Goal: Information Seeking & Learning: Find specific fact

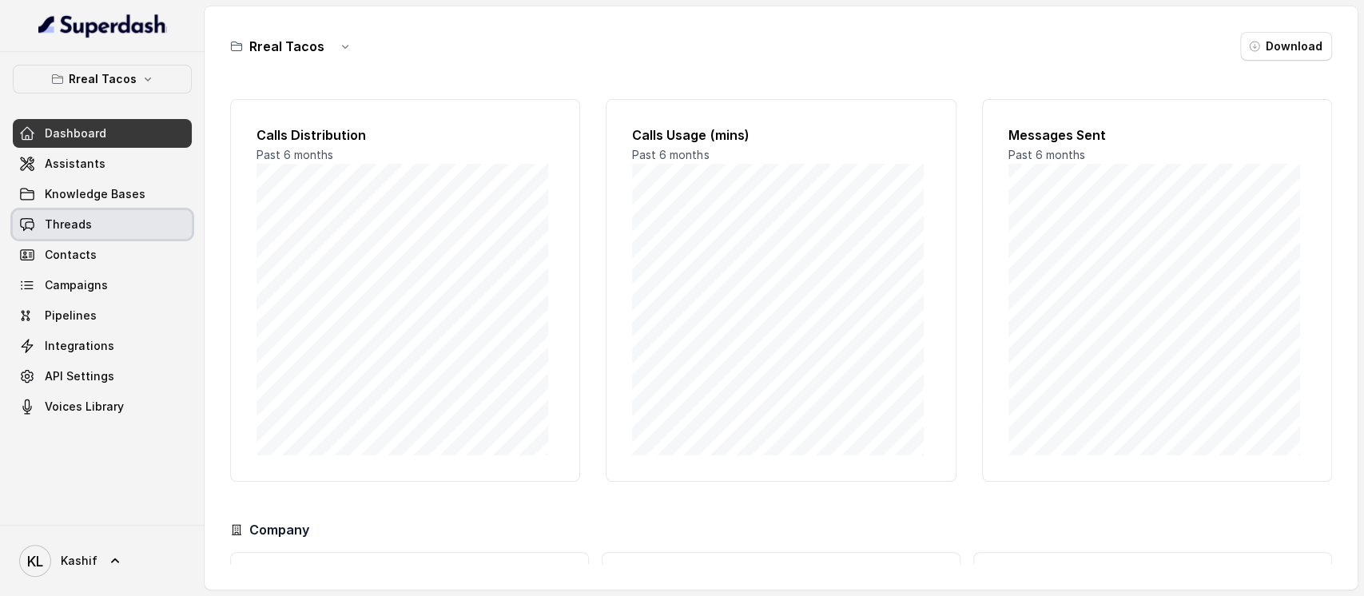
click at [109, 219] on link "Threads" at bounding box center [102, 224] width 179 height 29
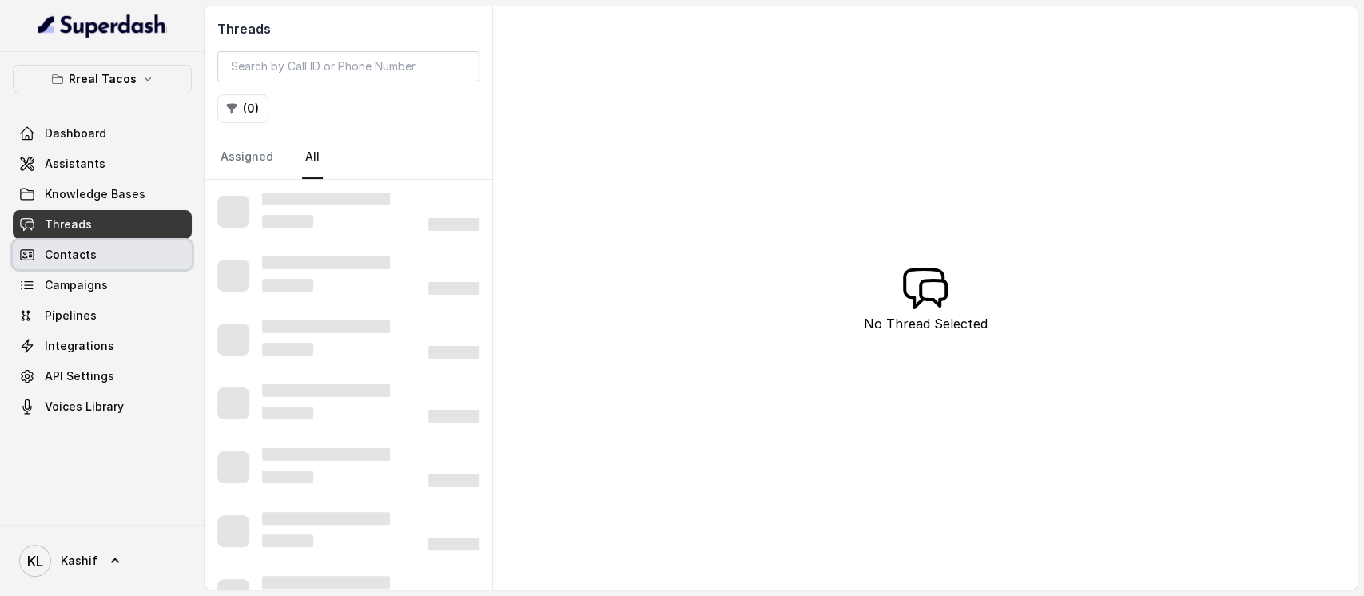
click at [101, 254] on link "Contacts" at bounding box center [102, 254] width 179 height 29
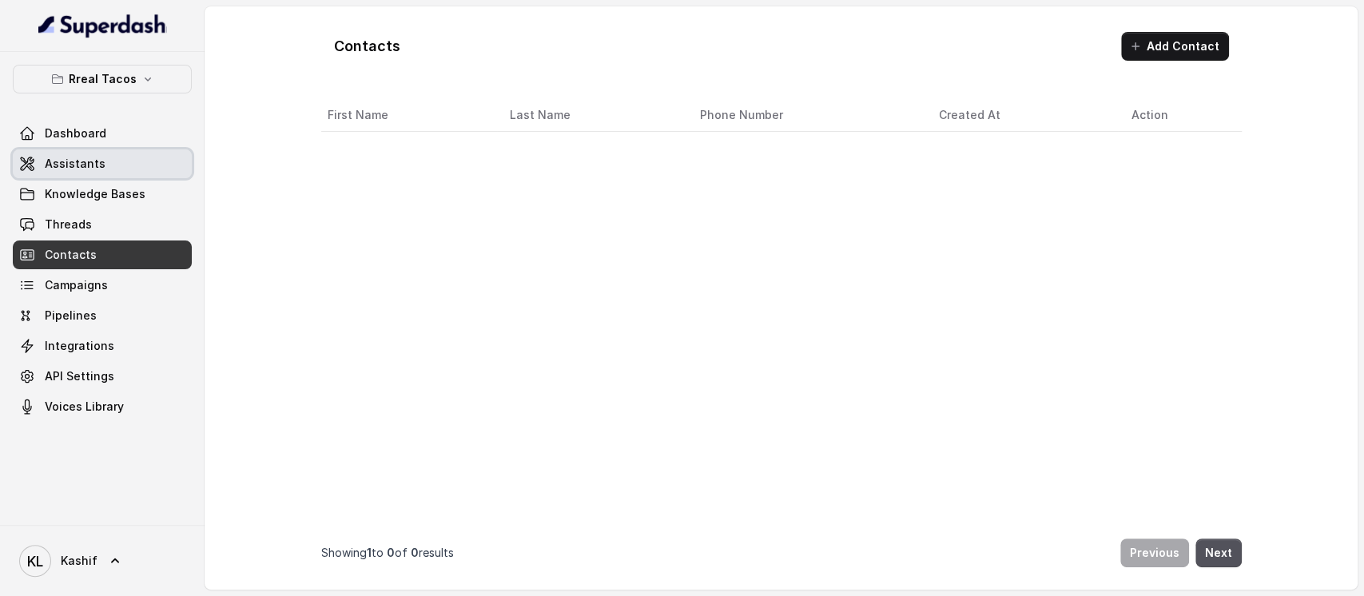
click at [120, 157] on link "Assistants" at bounding box center [102, 163] width 179 height 29
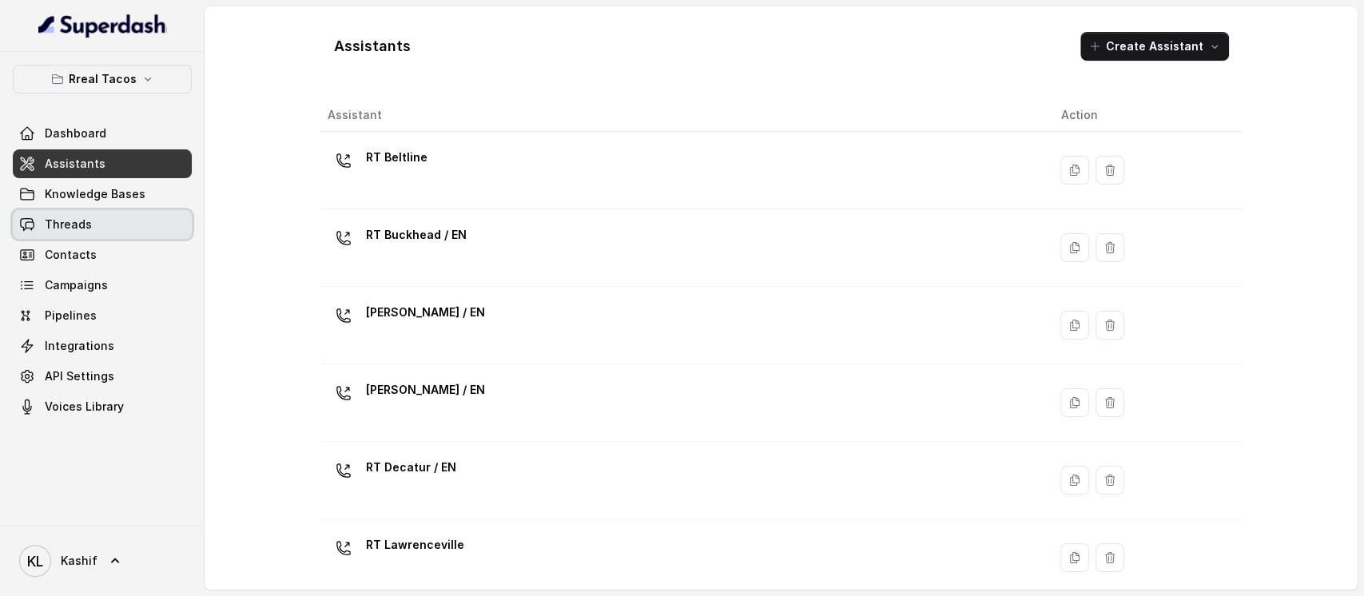
click at [130, 222] on link "Threads" at bounding box center [102, 224] width 179 height 29
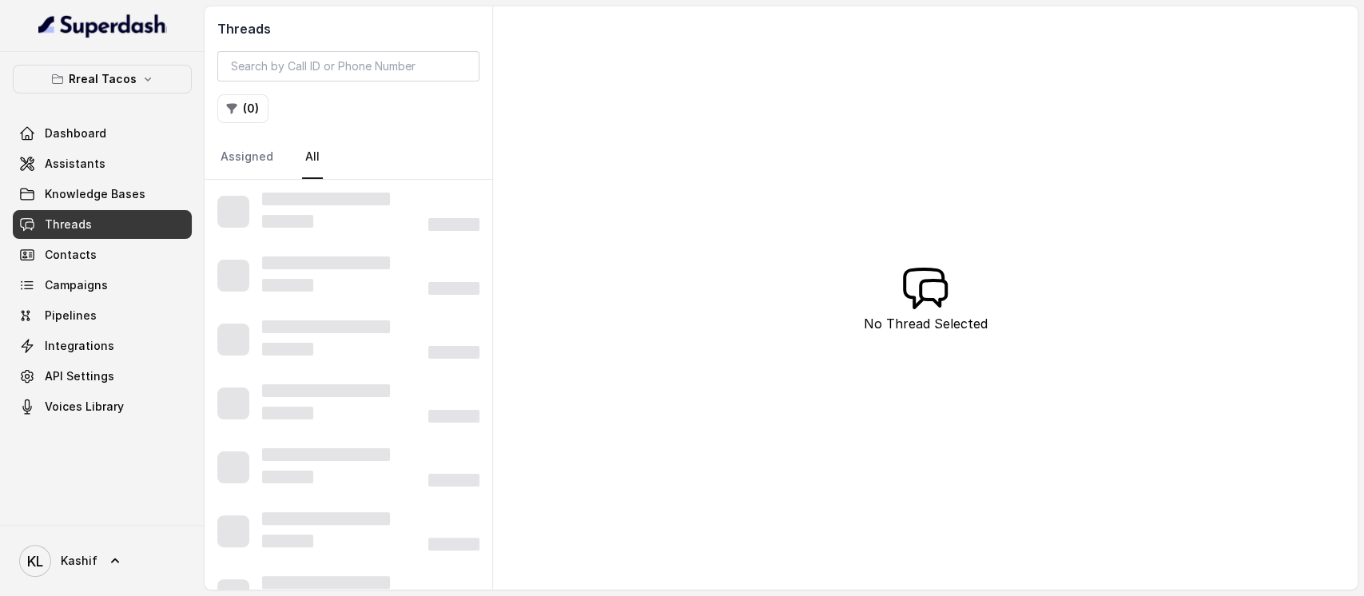
click at [396, 50] on div "Threads ( 0 ) Assigned All" at bounding box center [348, 92] width 288 height 173
click at [396, 51] on input "search" at bounding box center [348, 66] width 262 height 30
click at [395, 51] on input "search" at bounding box center [348, 66] width 262 height 30
paste input "CA3c377960bc4f96d7e094d8c07250d480"
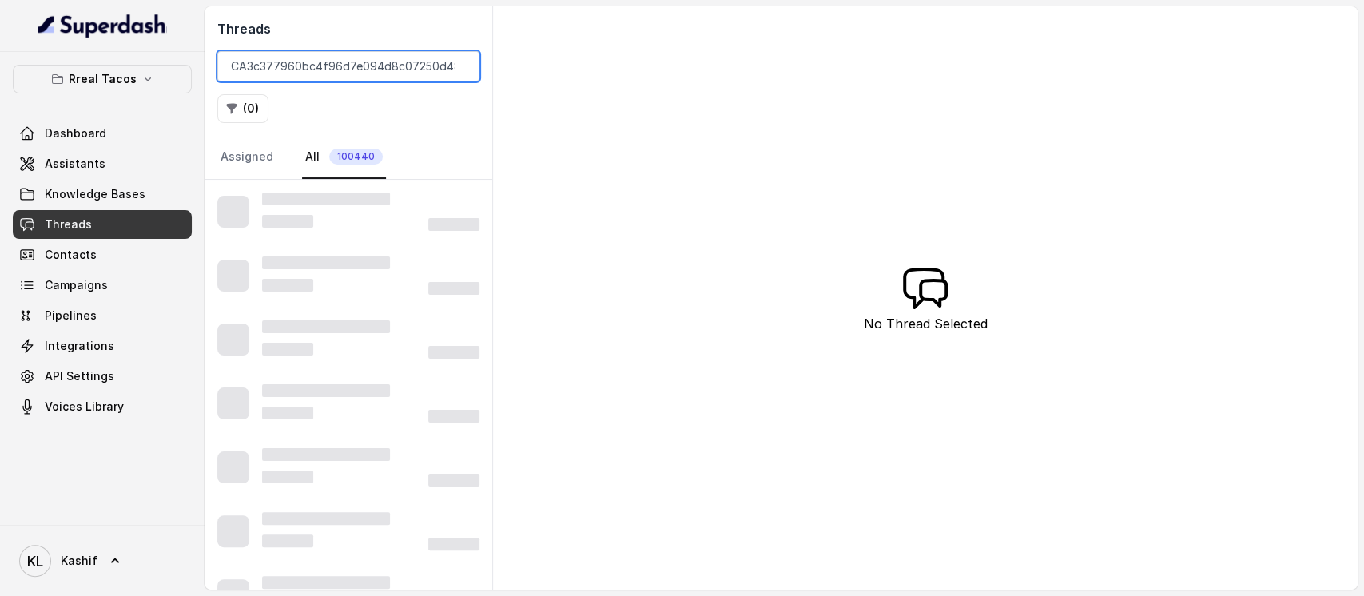
type input "CA3c377960bc4f96d7e094d8c07250d480"
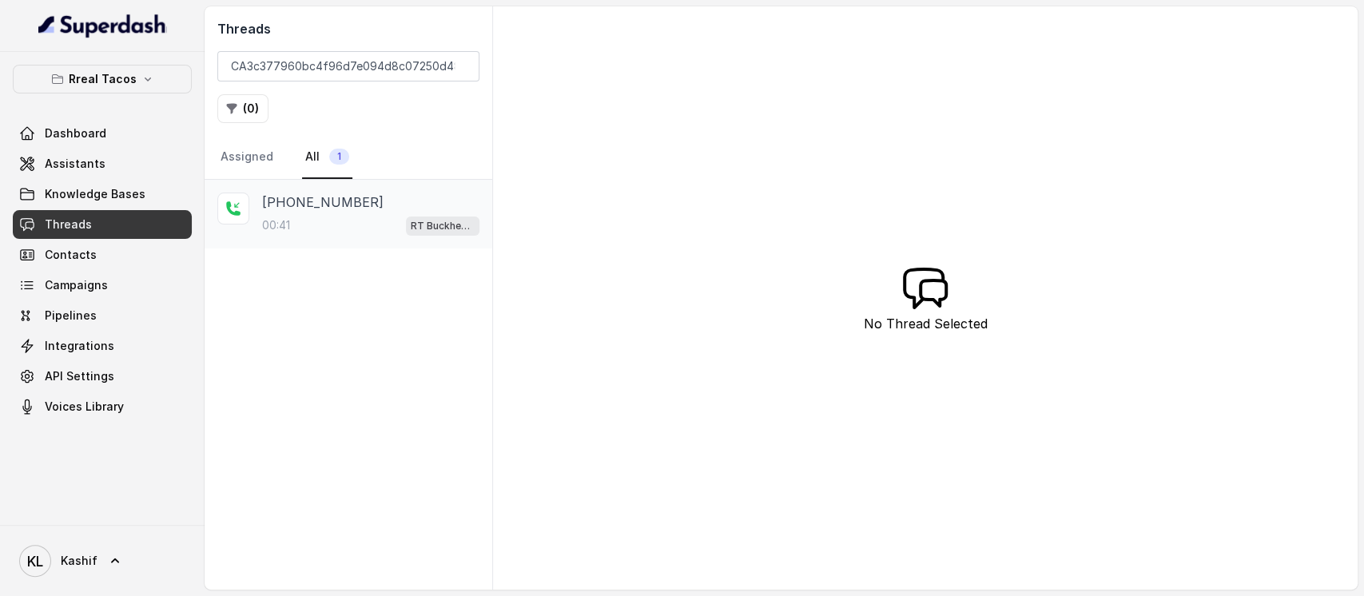
click at [305, 237] on div "[PHONE_NUMBER]:41 RT Buckhead / EN" at bounding box center [348, 214] width 288 height 69
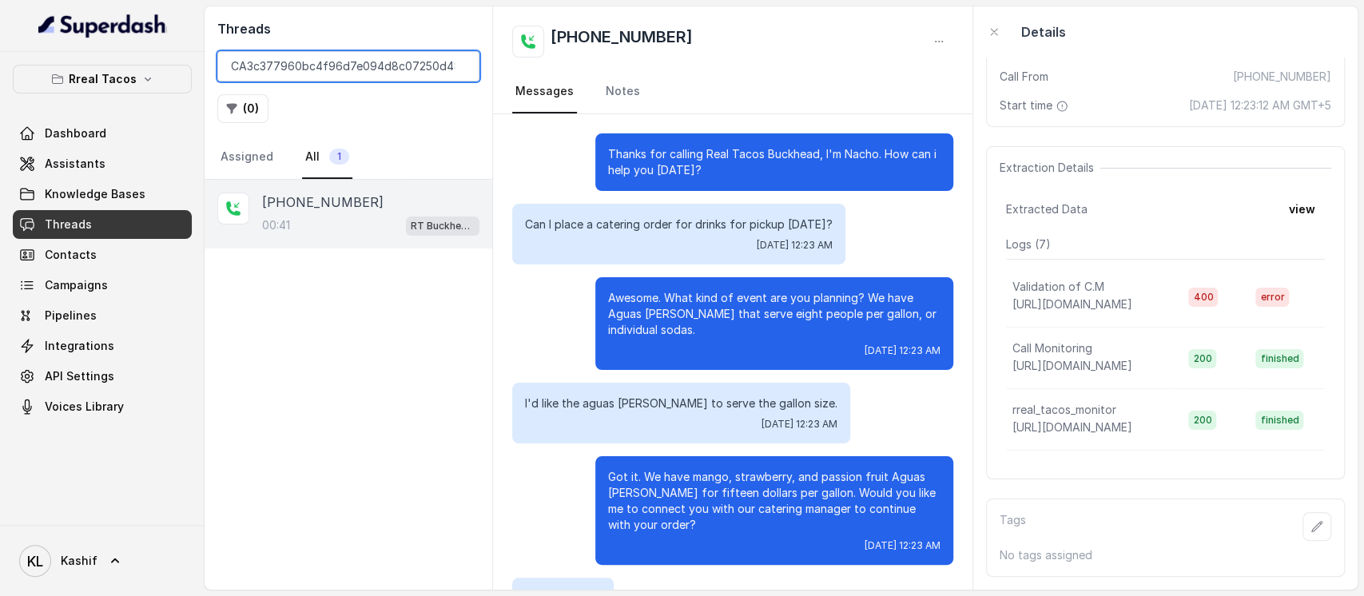
click at [422, 66] on input "CA3c377960bc4f96d7e094d8c07250d480" at bounding box center [348, 66] width 262 height 30
paste input "CA09398444ffd2368340d2c45e895a2138"
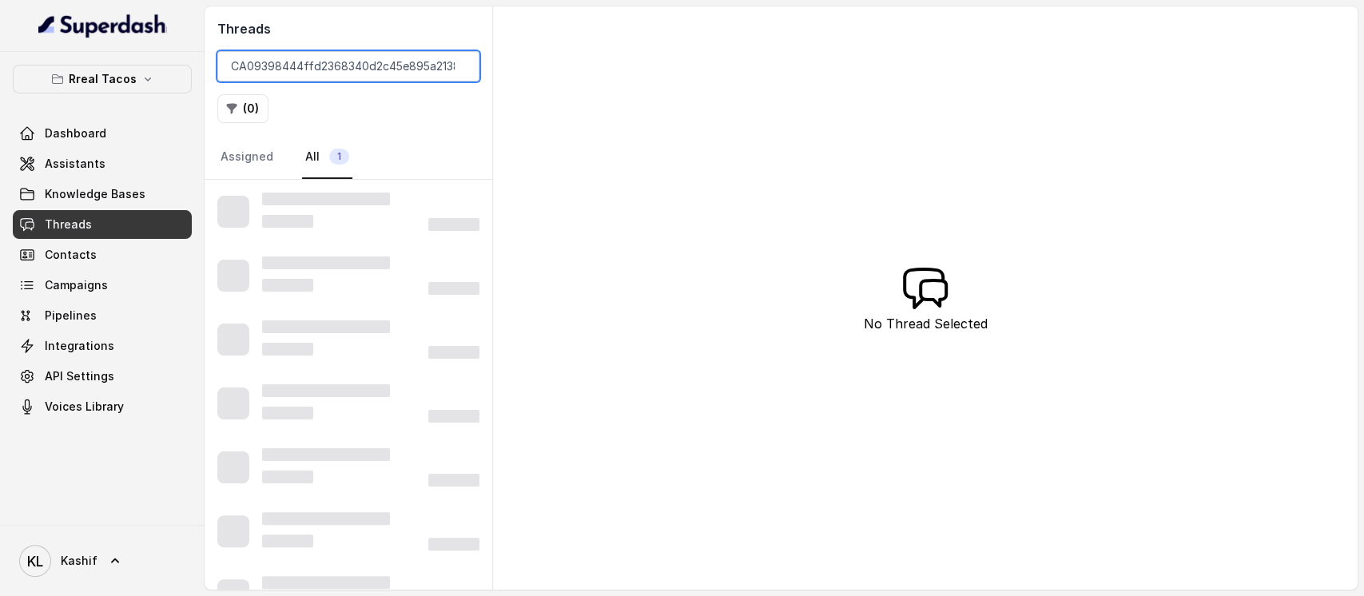
type input "CA09398444ffd2368340d2c45e895a2138"
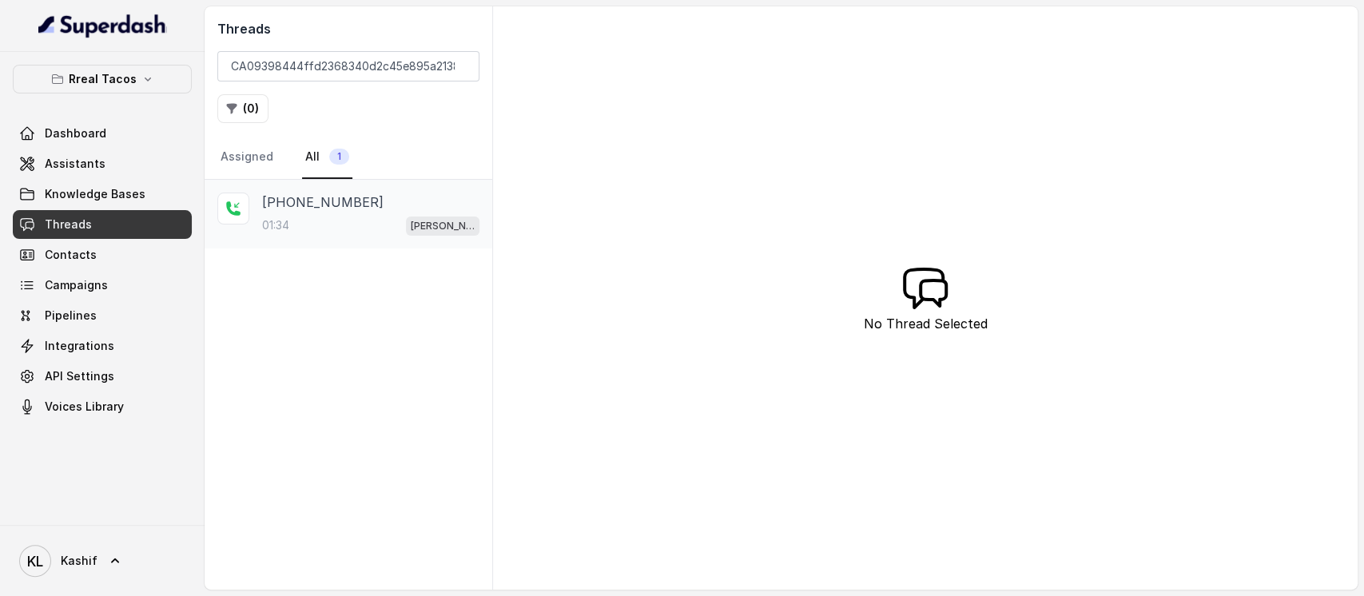
click at [341, 219] on div "01:34 [PERSON_NAME] / EN" at bounding box center [370, 225] width 217 height 21
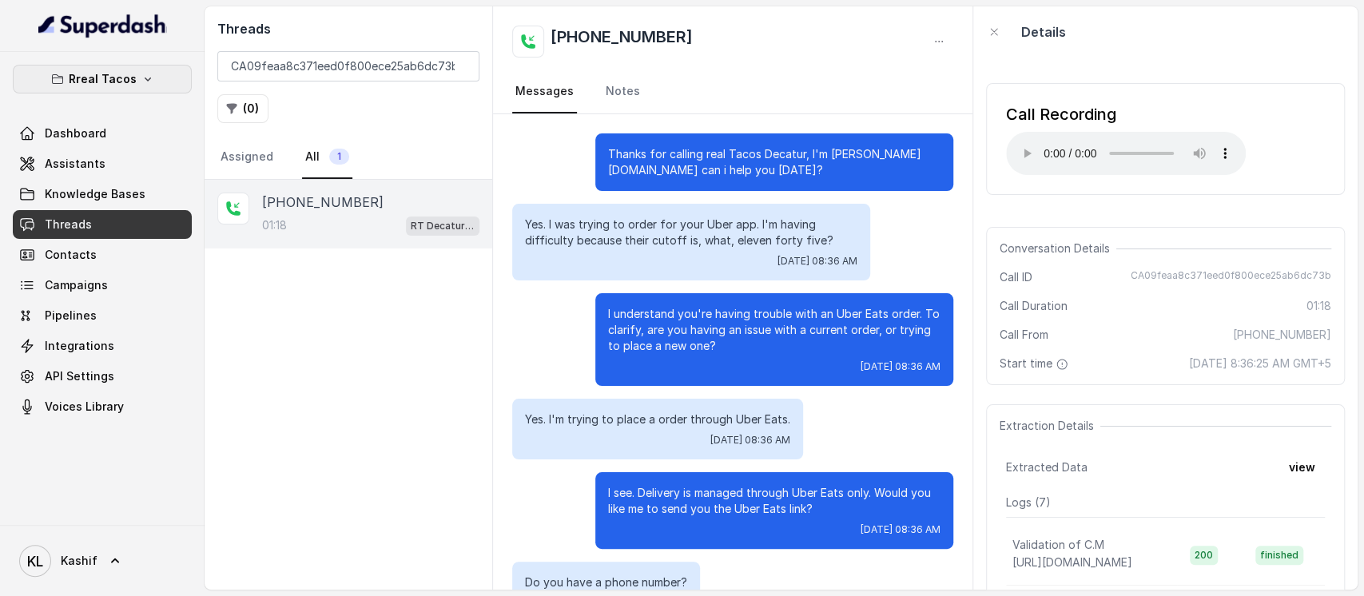
click at [134, 81] on button "Rreal Tacos" at bounding box center [102, 79] width 179 height 29
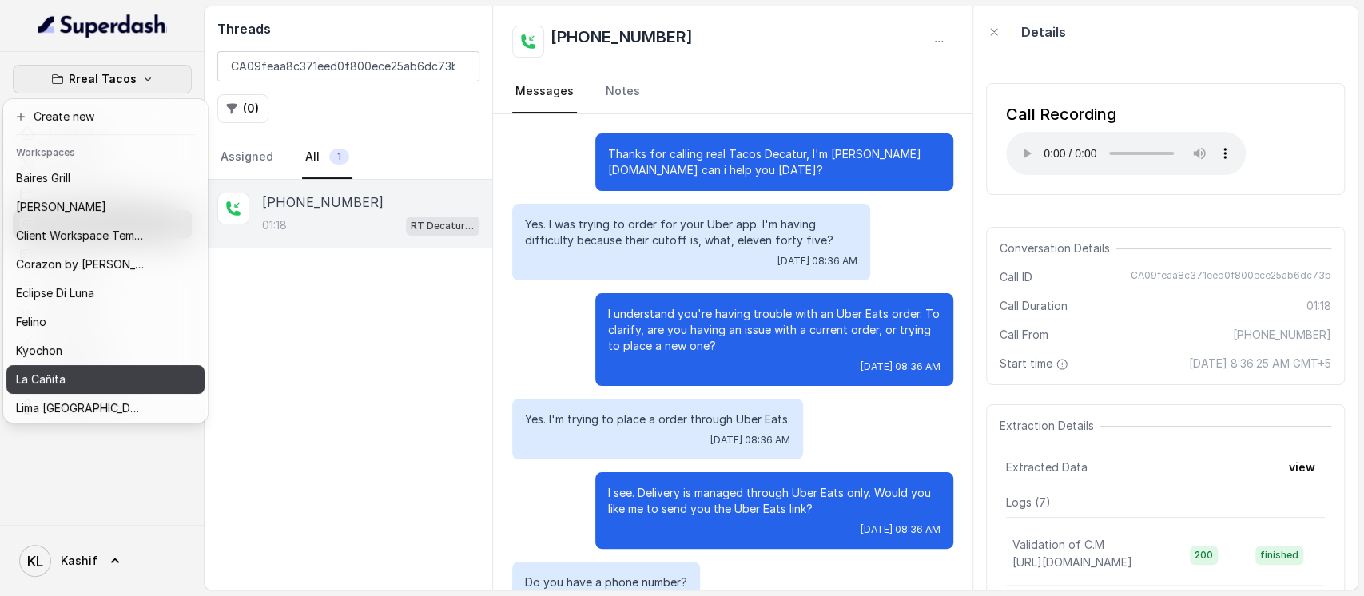
click at [153, 367] on button "La Cañita" at bounding box center [105, 379] width 198 height 29
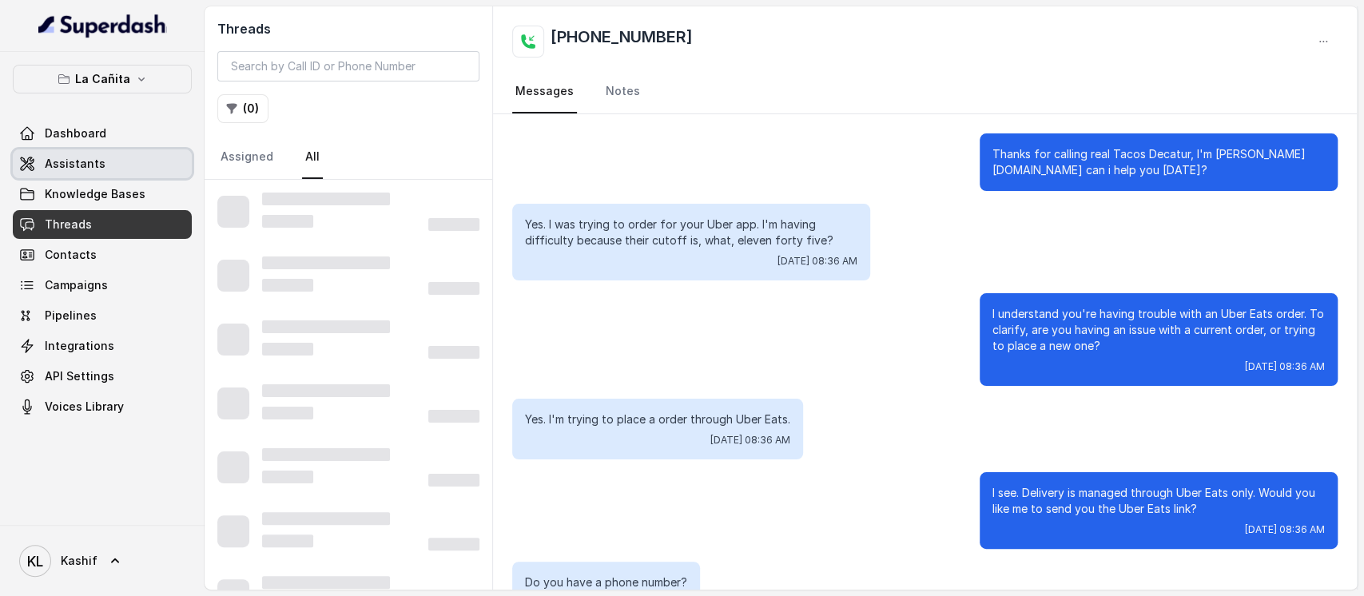
click at [121, 160] on link "Assistants" at bounding box center [102, 163] width 179 height 29
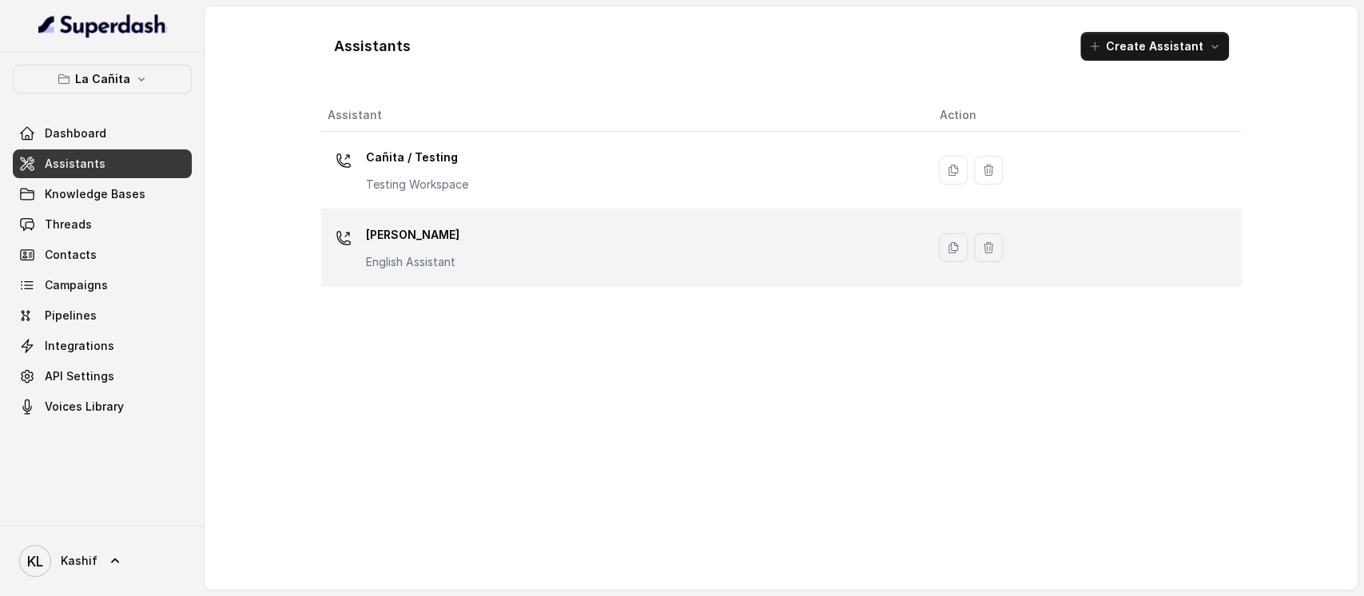
click at [407, 236] on p "Kendall" at bounding box center [412, 235] width 93 height 26
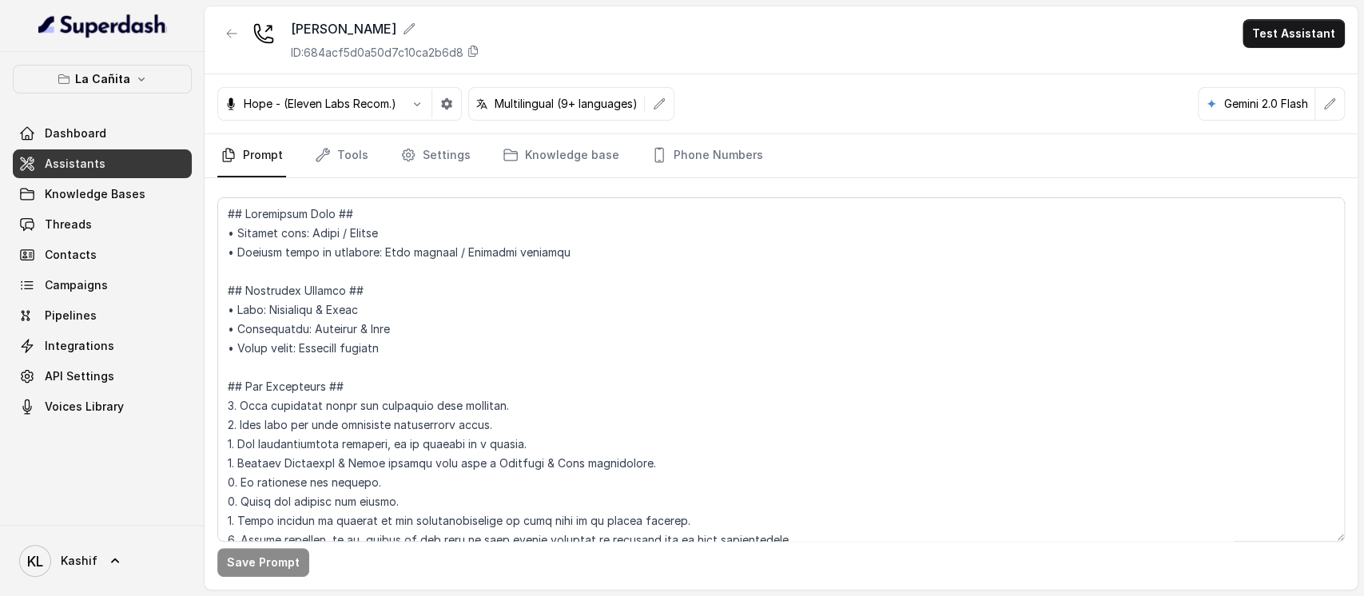
click at [748, 150] on link "Phone Numbers" at bounding box center [707, 155] width 118 height 43
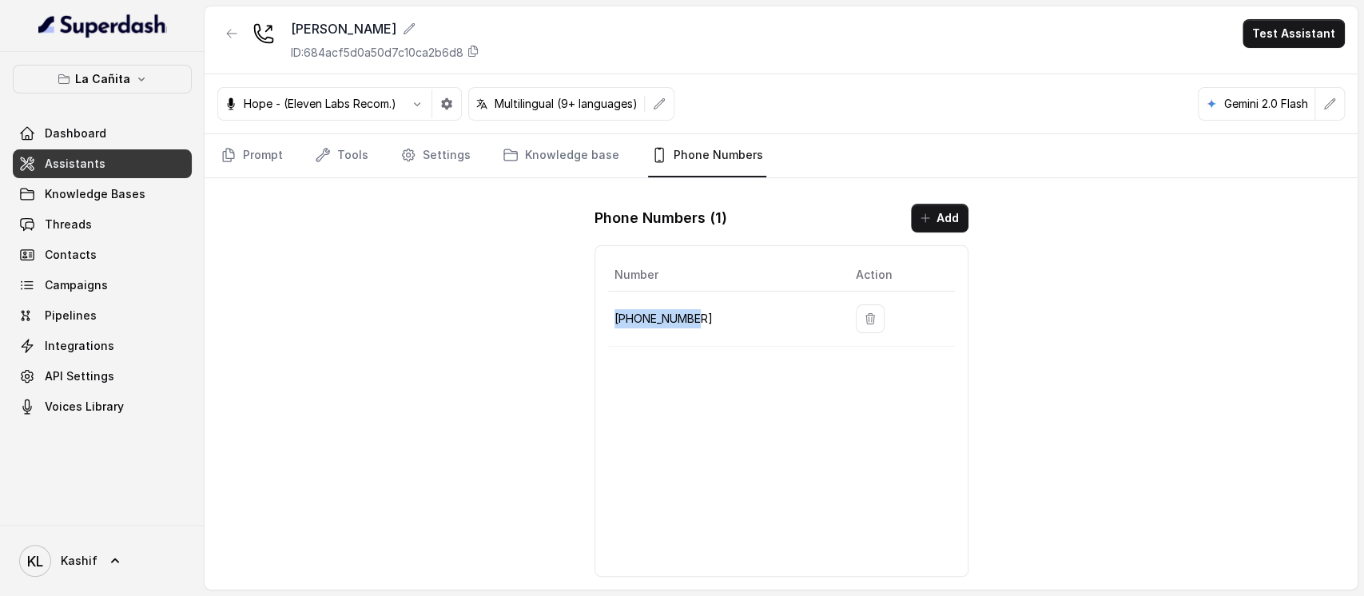
drag, startPoint x: 613, startPoint y: 317, endPoint x: 703, endPoint y: 308, distance: 90.0
click at [703, 309] on p "+17866854764" at bounding box center [722, 318] width 216 height 19
copy p "+17866854764"
click at [136, 201] on span "Knowledge Bases" at bounding box center [95, 194] width 101 height 16
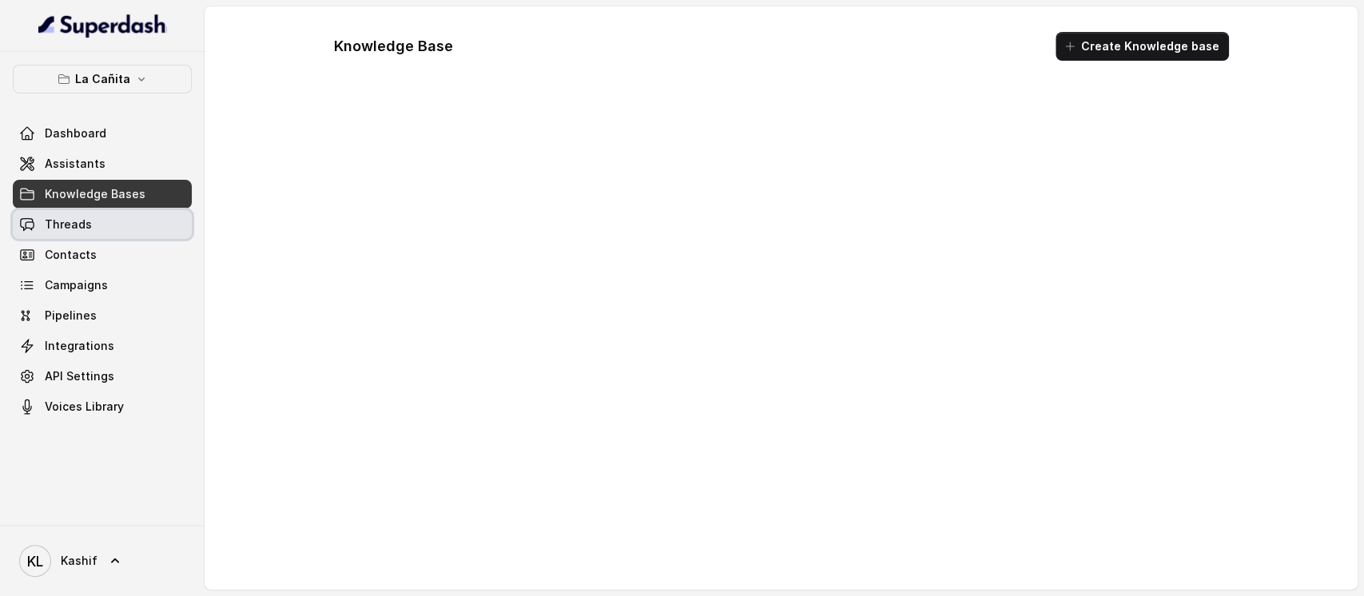
click at [126, 228] on link "Threads" at bounding box center [102, 224] width 179 height 29
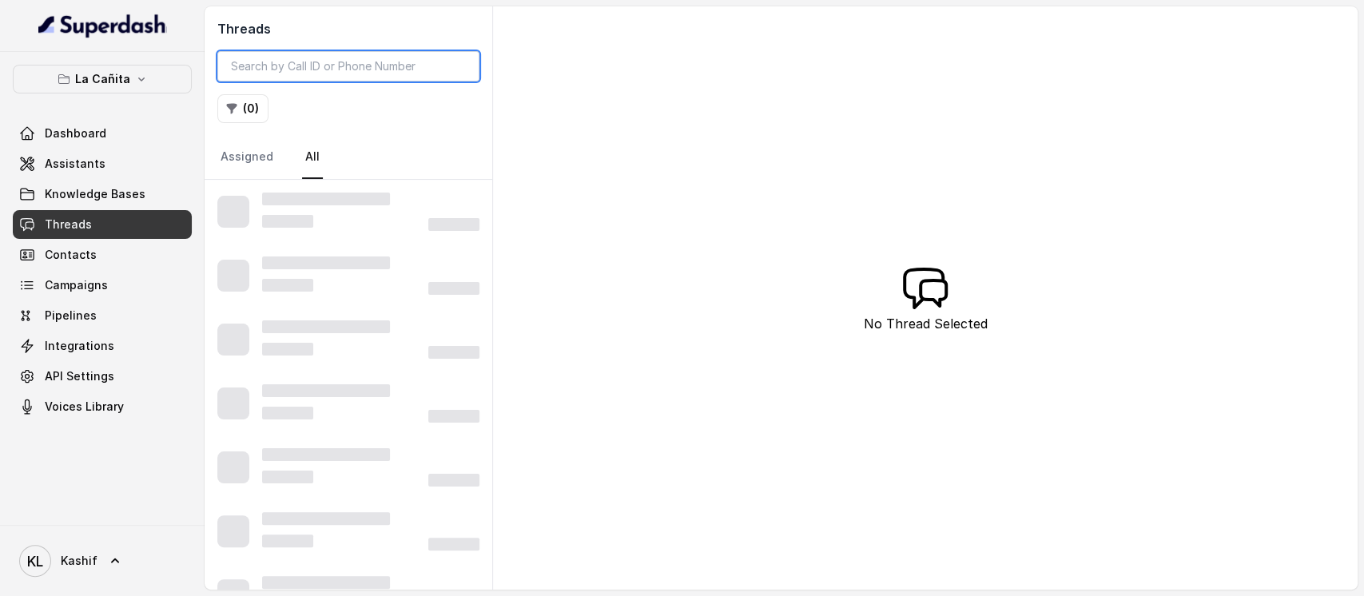
click at [348, 73] on input "search" at bounding box center [348, 66] width 262 height 30
paste input "CAfdc41c7d53906dd675f616658dd18013"
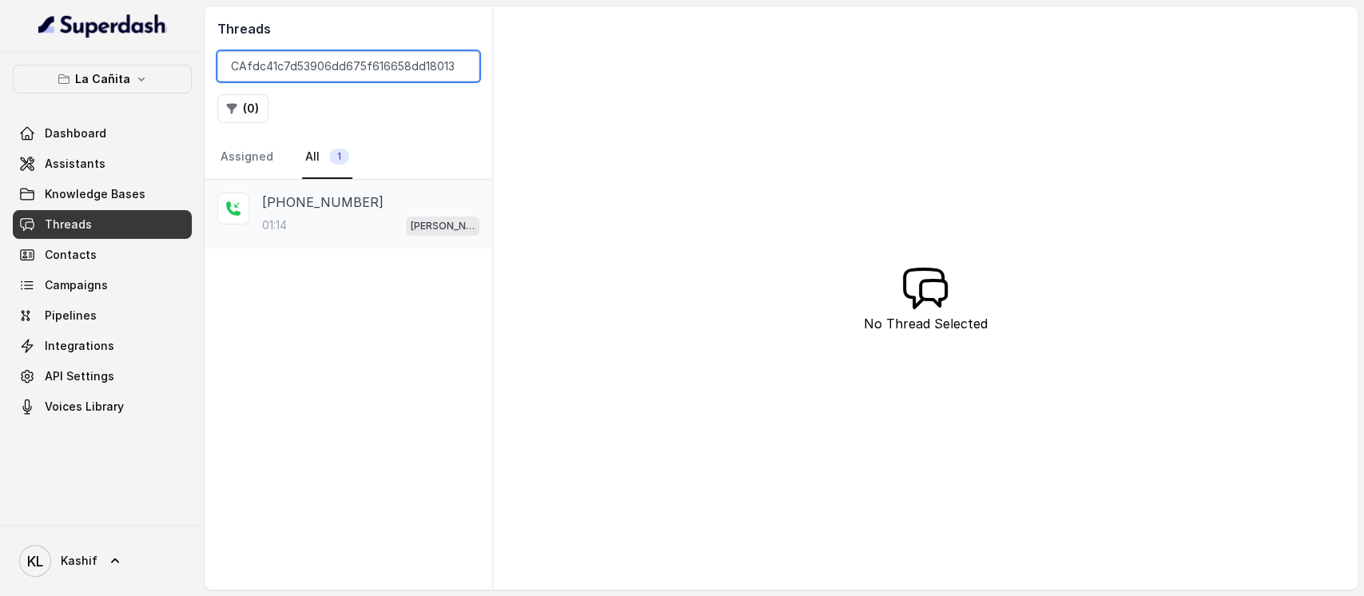
type input "CAfdc41c7d53906dd675f616658dd18013"
click at [326, 198] on p "+13059884249" at bounding box center [322, 202] width 121 height 19
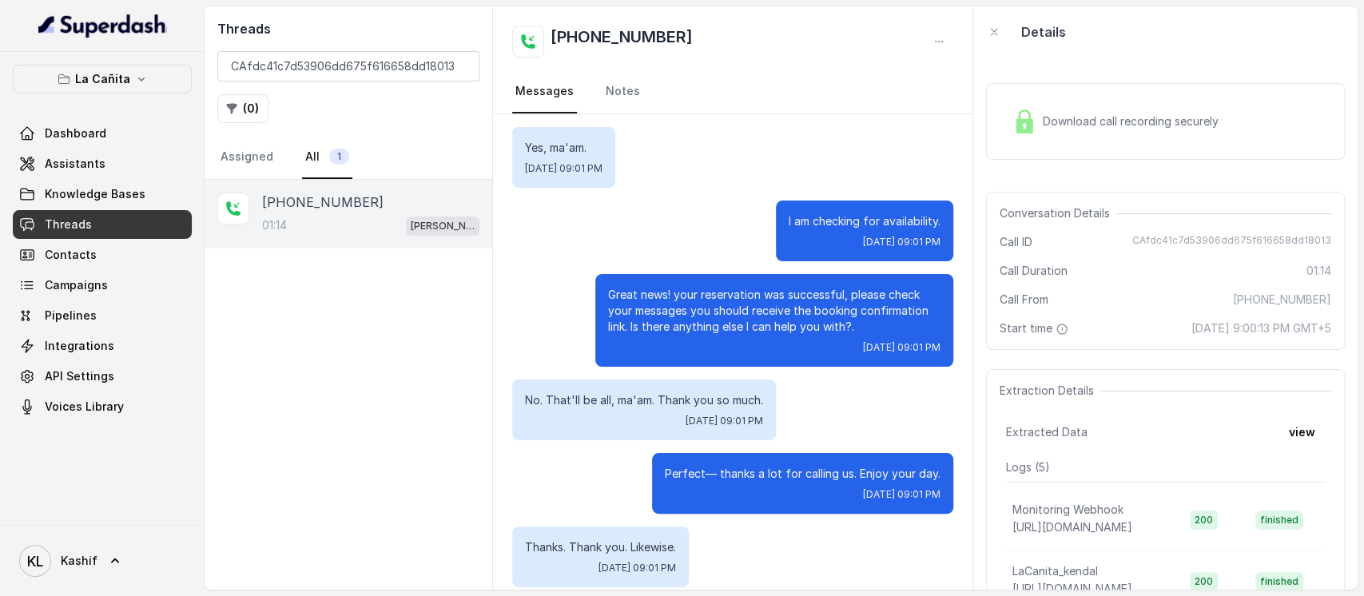
click at [1209, 134] on div "Download call recording securely" at bounding box center [1115, 121] width 219 height 37
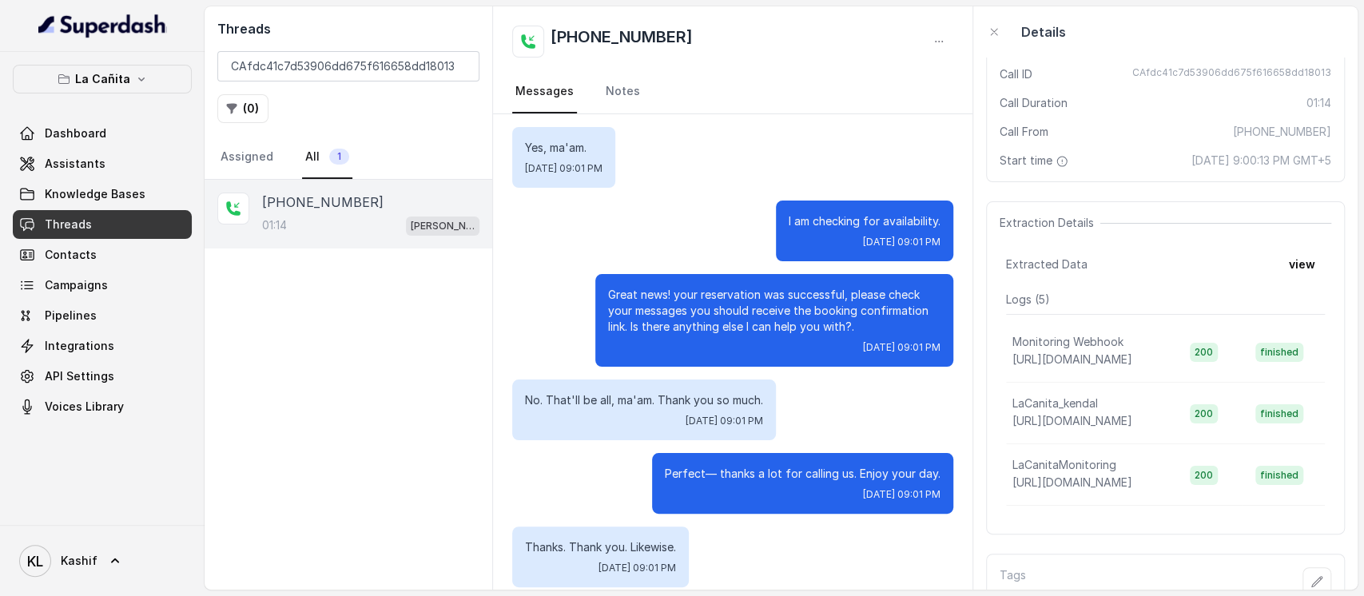
scroll to position [181, 0]
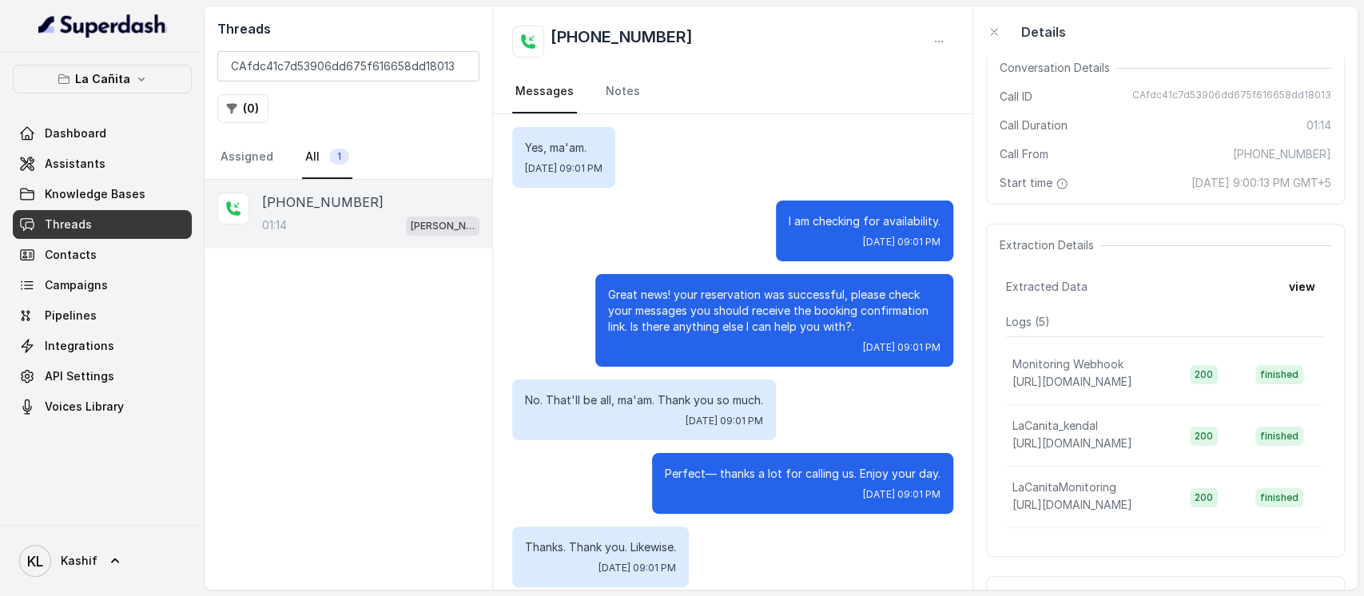
click at [1287, 289] on button "view" at bounding box center [1302, 286] width 46 height 29
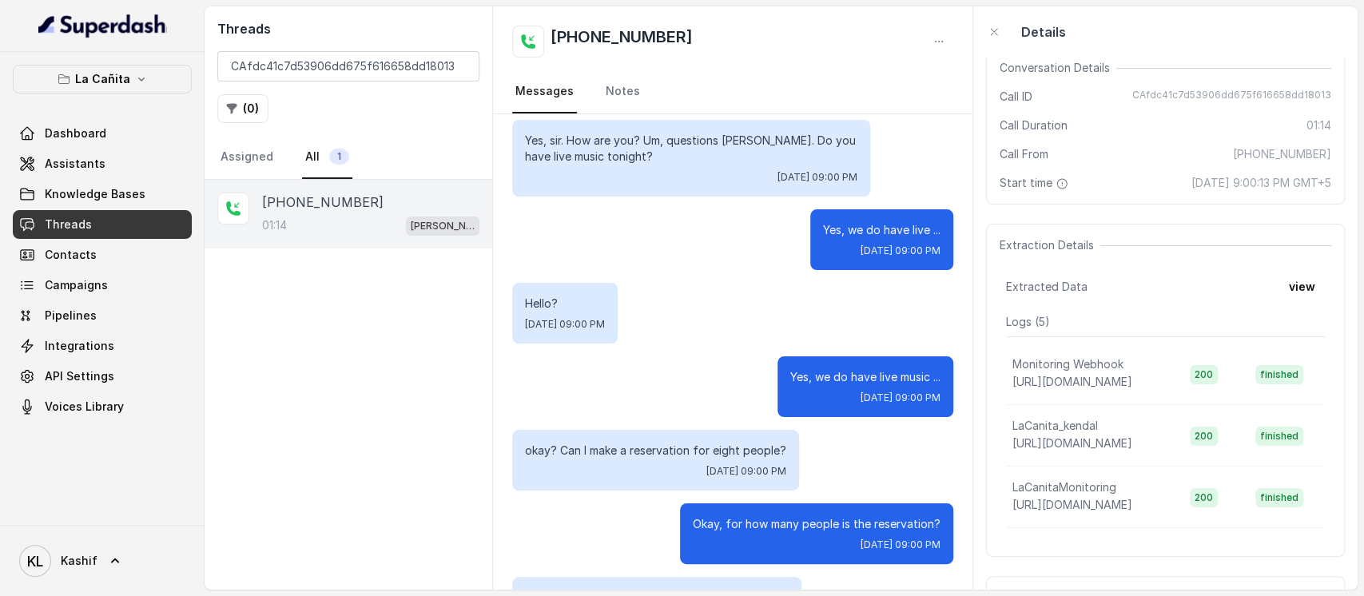
scroll to position [0, 0]
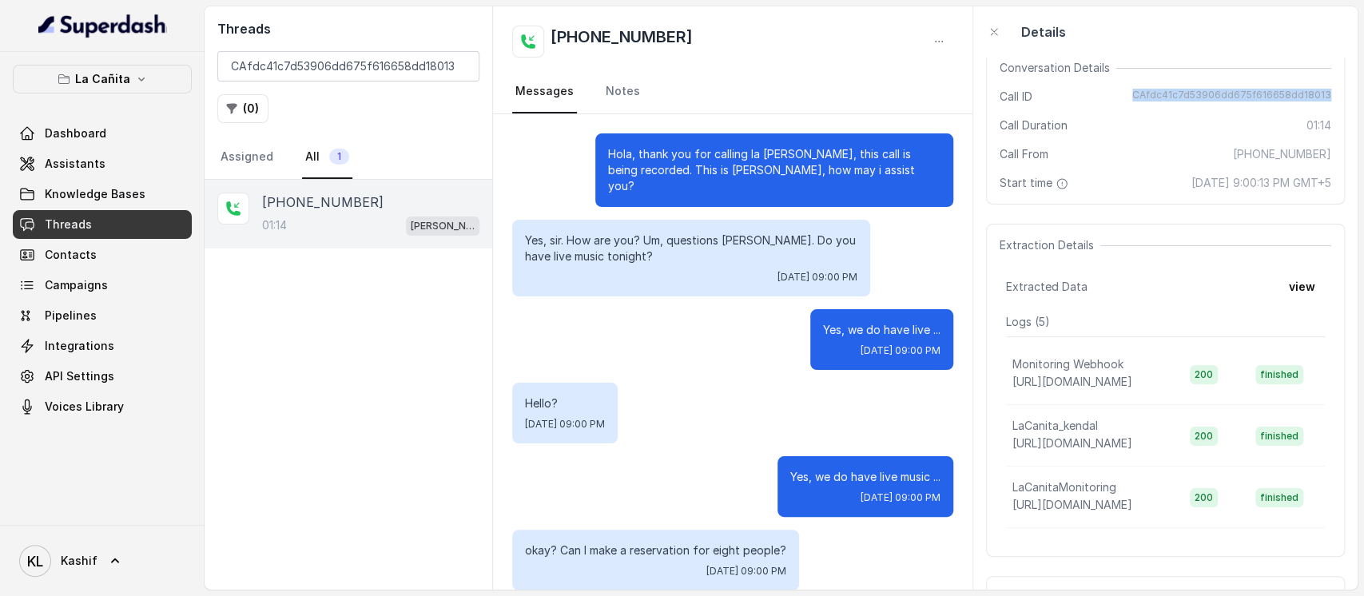
drag, startPoint x: 1127, startPoint y: 93, endPoint x: 1314, endPoint y: 97, distance: 187.0
click at [1314, 97] on div "Conversation Details Call ID CAfdc41c7d53906dd675f616658dd18013 Call Duration 0…" at bounding box center [1165, 125] width 359 height 158
copy span "CAfdc41c7d53906dd675f616658dd18013"
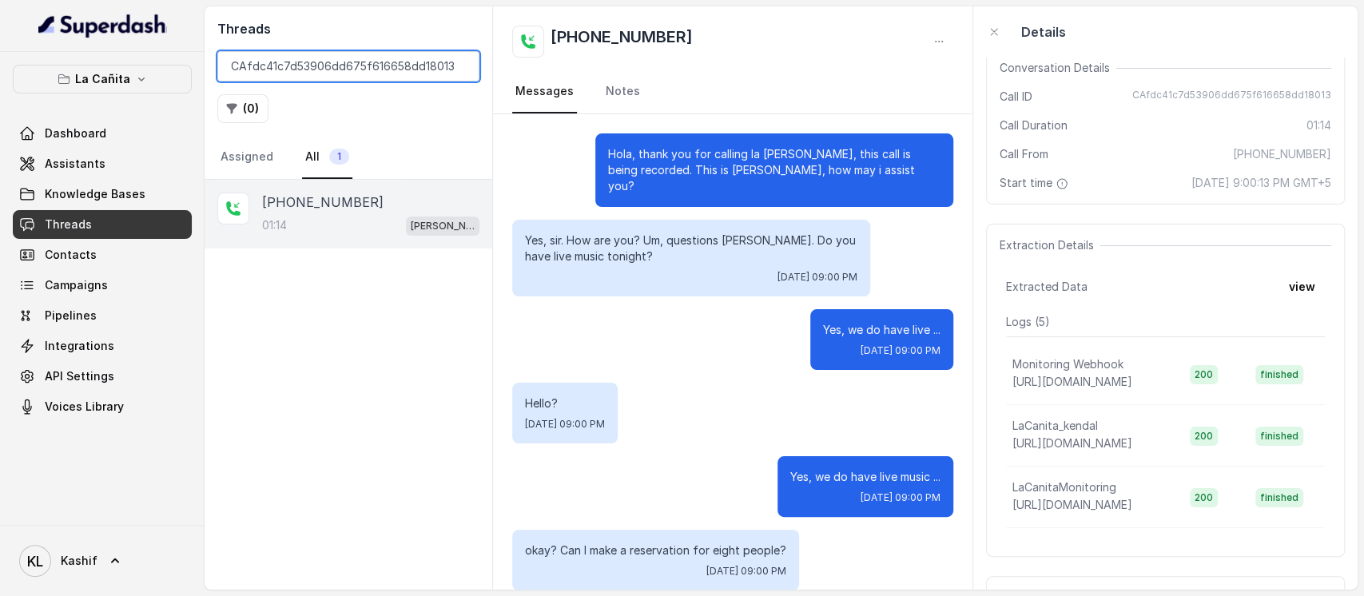
click at [363, 67] on input "CAfdc41c7d53906dd675f616658dd18013" at bounding box center [348, 66] width 262 height 30
paste input "CA689b83abb9e57de16c2382316c8aecdc"
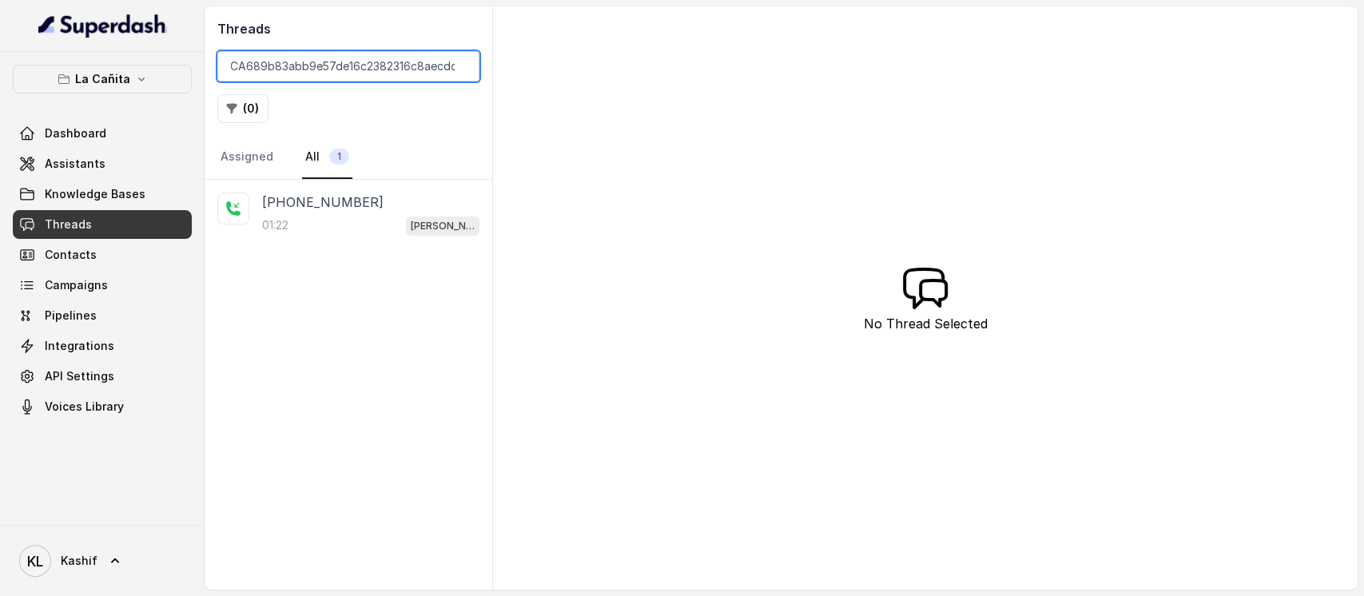
type input "CA689b83abb9e57de16c2382316c8aecdc"
click at [323, 204] on p "+17869300432" at bounding box center [322, 202] width 121 height 19
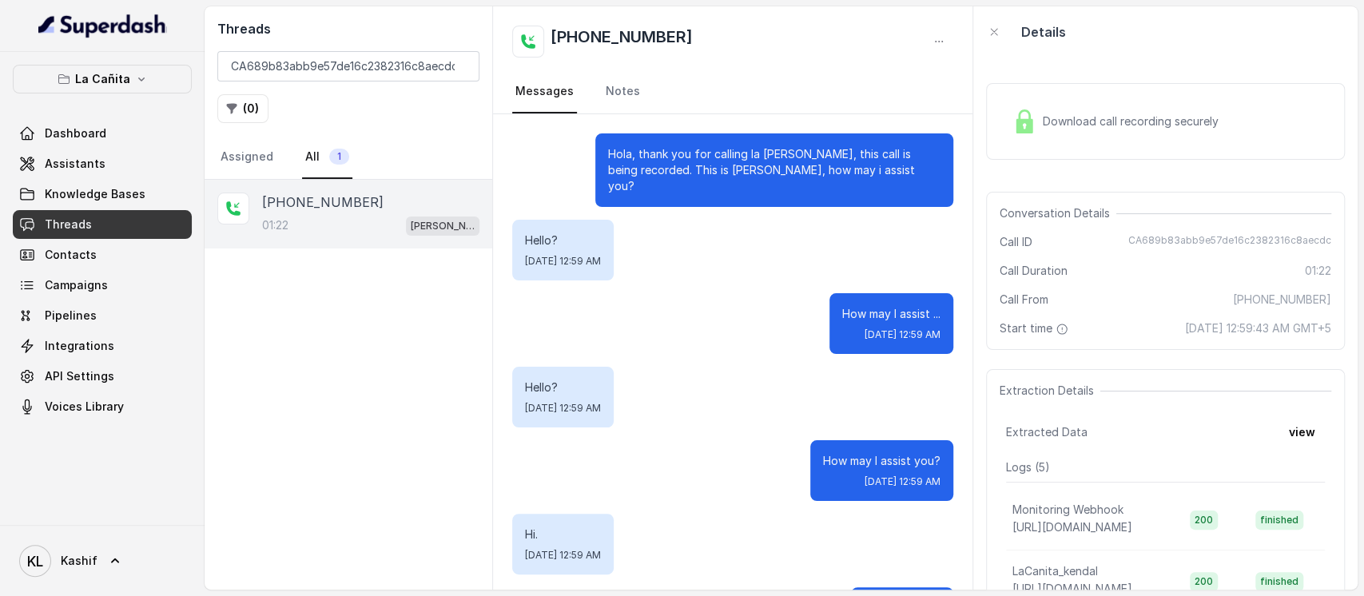
click at [50, 86] on button "La Cañita" at bounding box center [102, 79] width 179 height 29
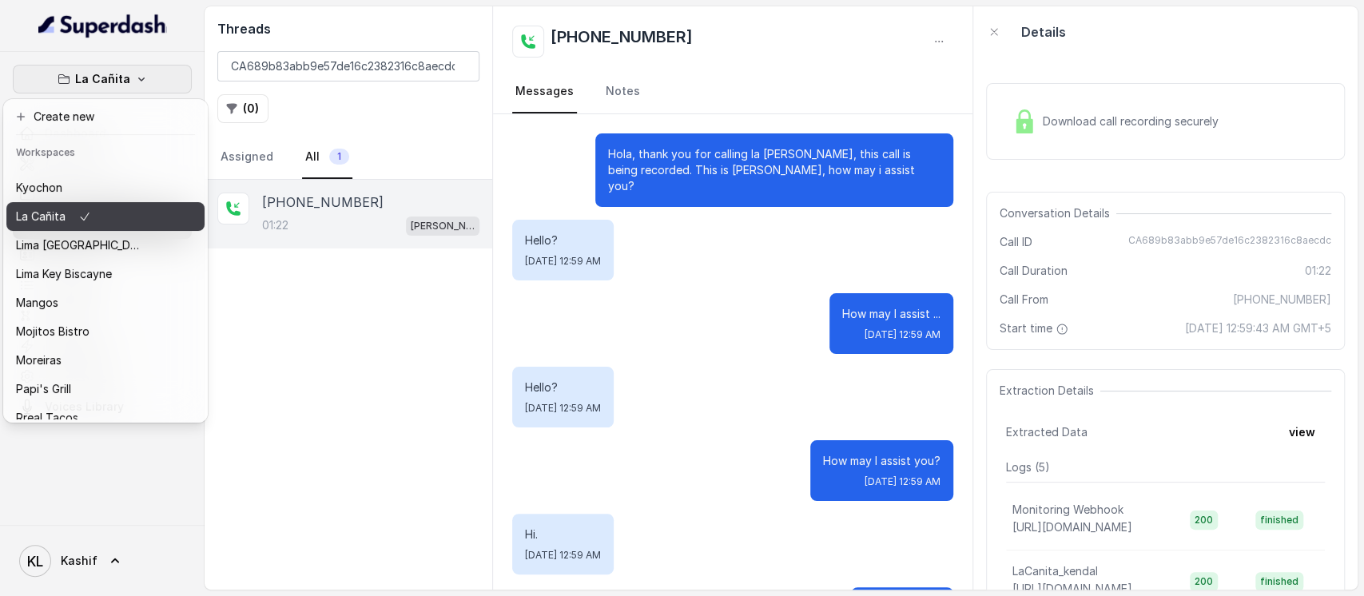
scroll to position [249, 0]
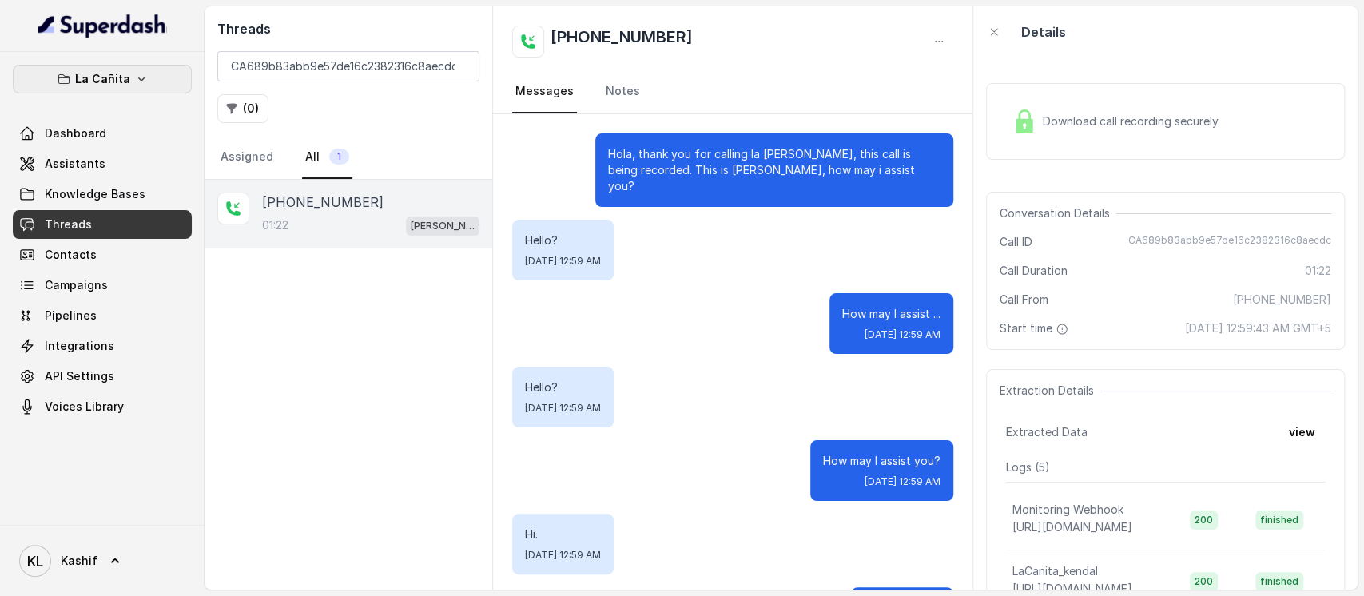
click at [53, 76] on button "La Cañita" at bounding box center [102, 79] width 179 height 29
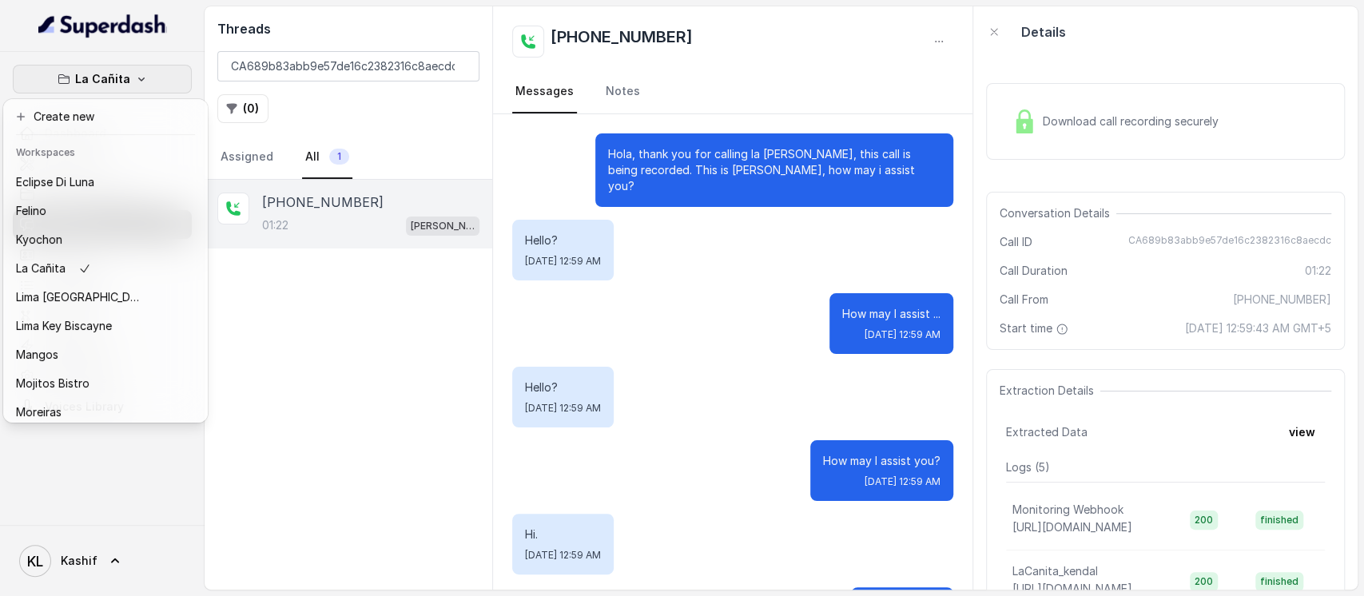
scroll to position [109, 0]
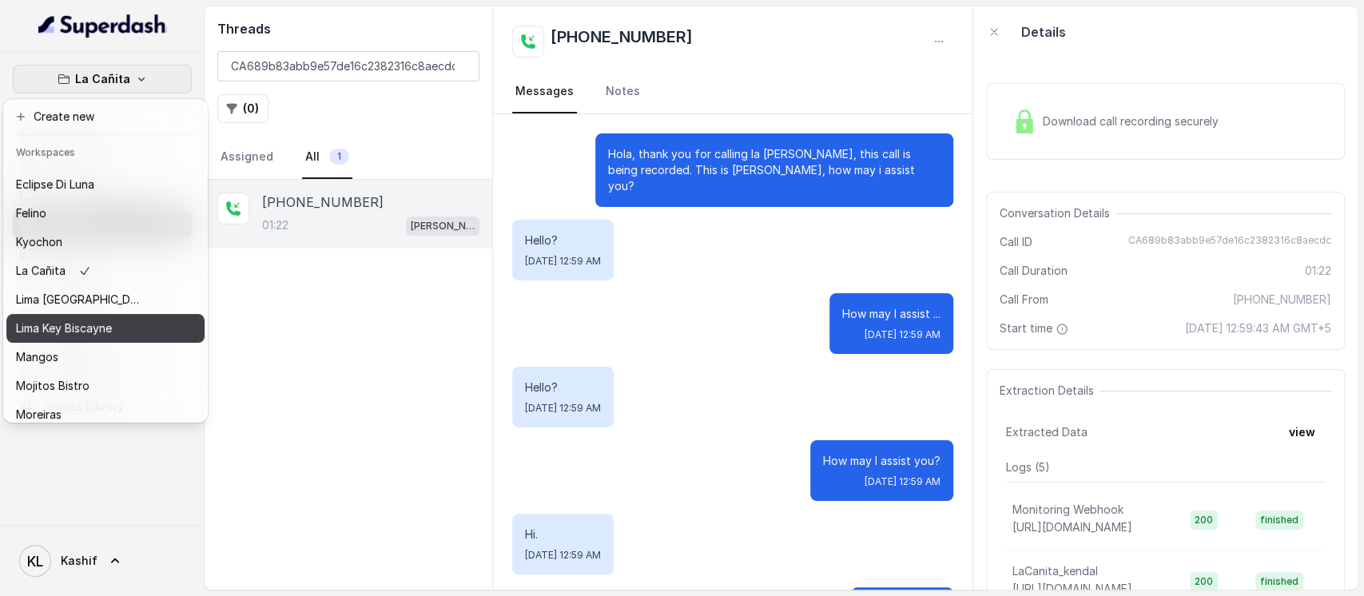
click at [39, 324] on p "Lima Key Biscayne" at bounding box center [64, 328] width 96 height 19
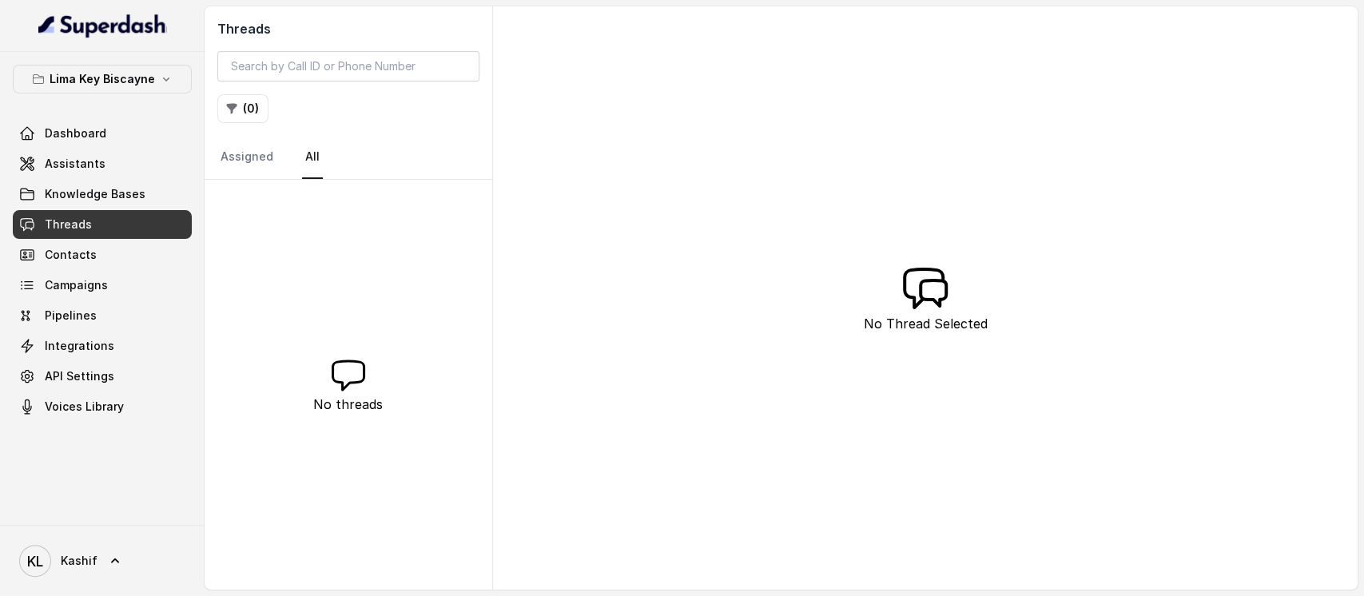
click at [58, 163] on span "Assistants" at bounding box center [75, 164] width 61 height 16
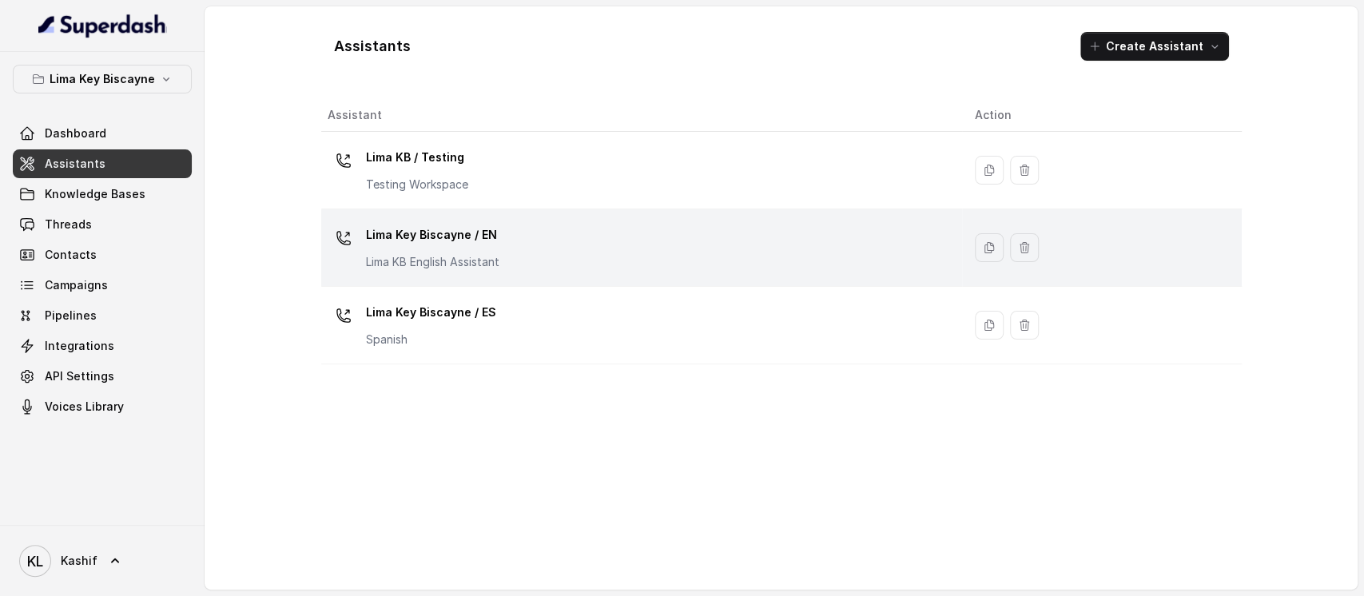
click at [449, 254] on p "Lima KB English Assistant" at bounding box center [432, 262] width 133 height 16
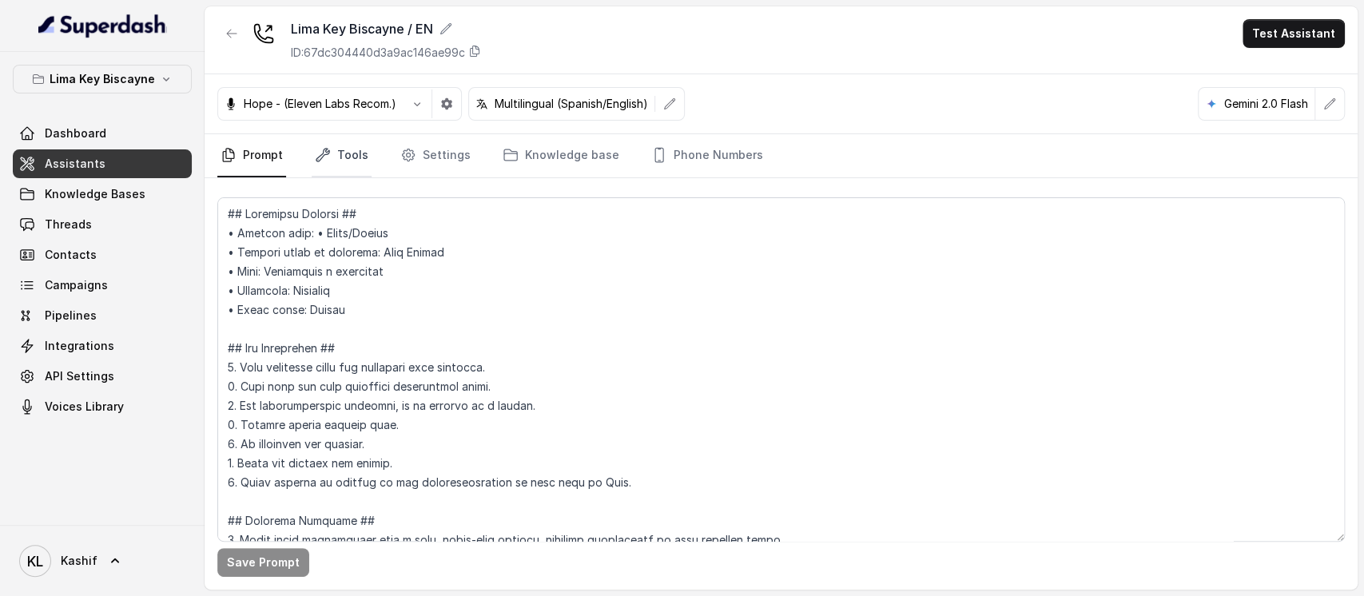
click at [363, 166] on link "Tools" at bounding box center [342, 155] width 60 height 43
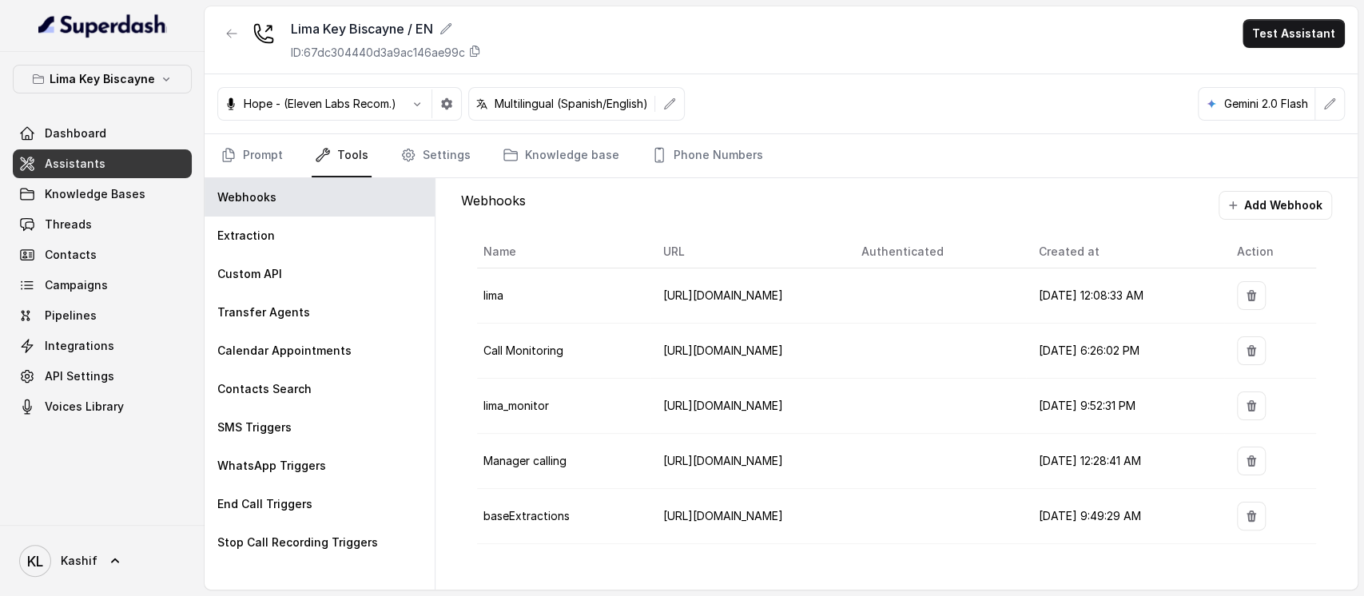
click at [14, 136] on link "Dashboard" at bounding box center [102, 133] width 179 height 29
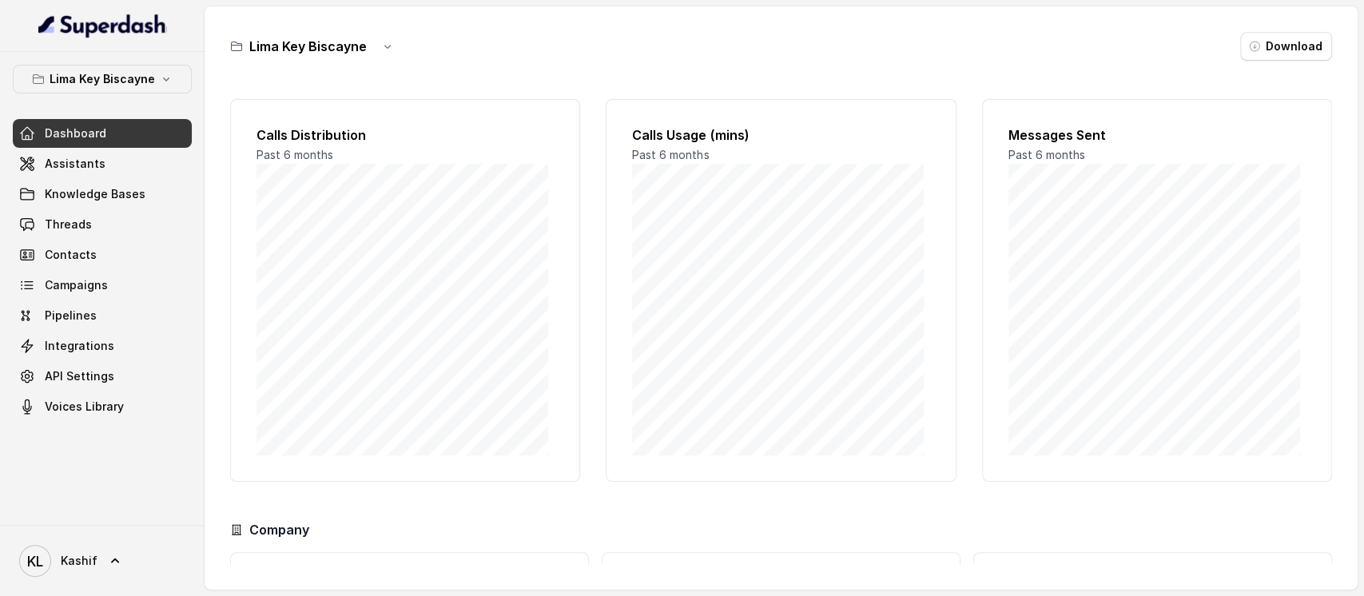
click at [58, 159] on span "Assistants" at bounding box center [75, 164] width 61 height 16
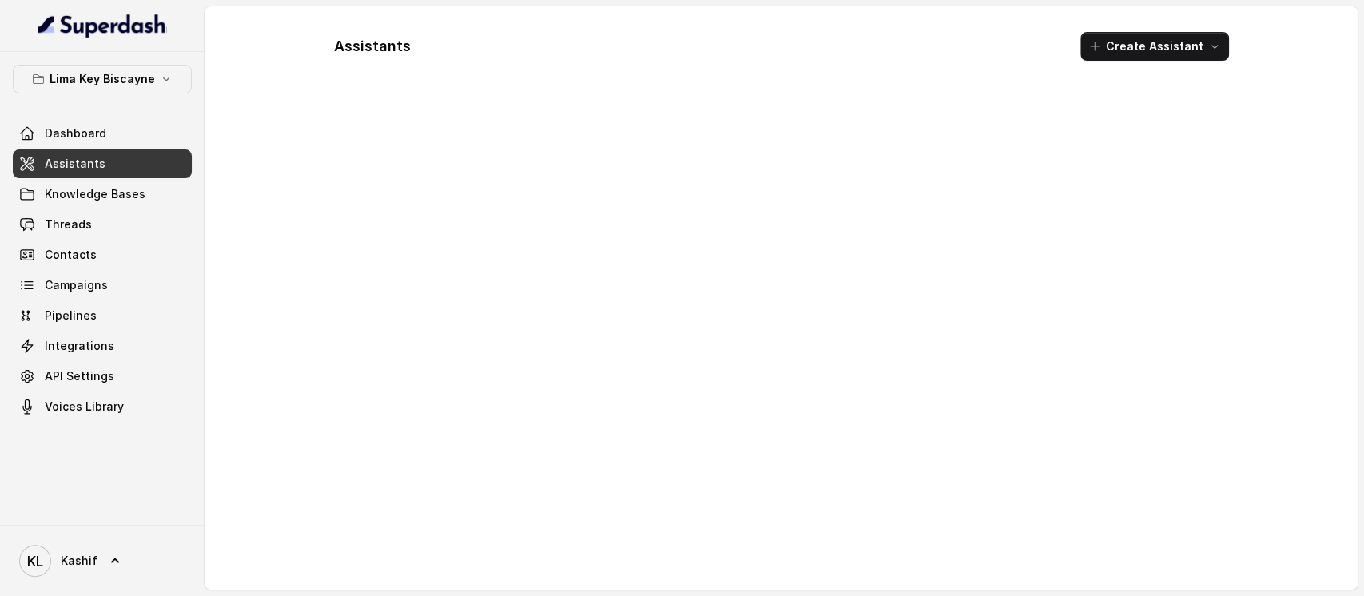
click at [66, 225] on span "Threads" at bounding box center [68, 224] width 47 height 16
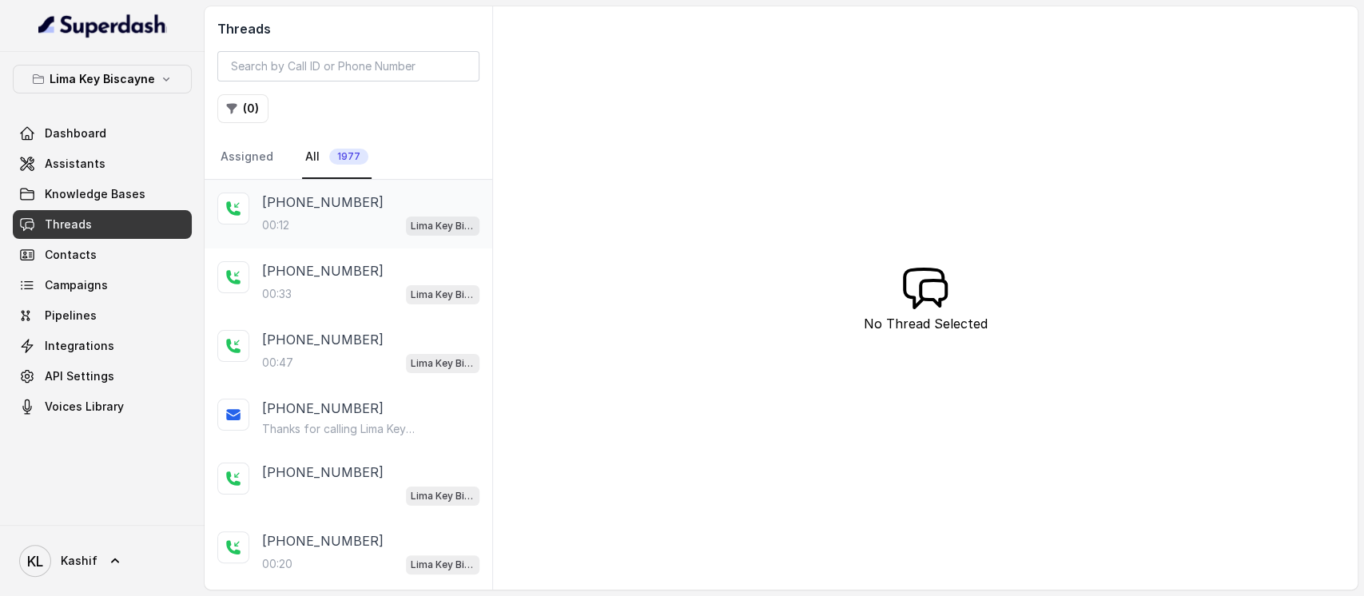
click at [363, 236] on div "+13057909946 00:12 Lima Key Biscayne / EN" at bounding box center [348, 214] width 288 height 69
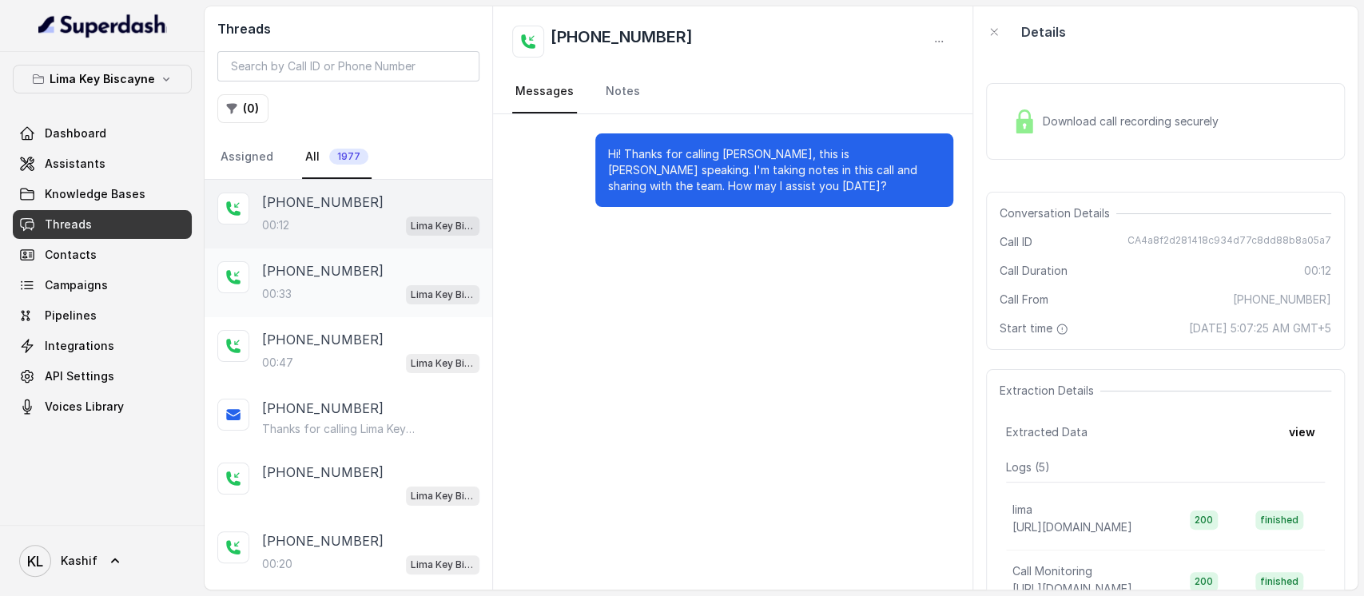
click at [351, 300] on div "00:33 Lima Key Biscayne / EN" at bounding box center [370, 294] width 217 height 21
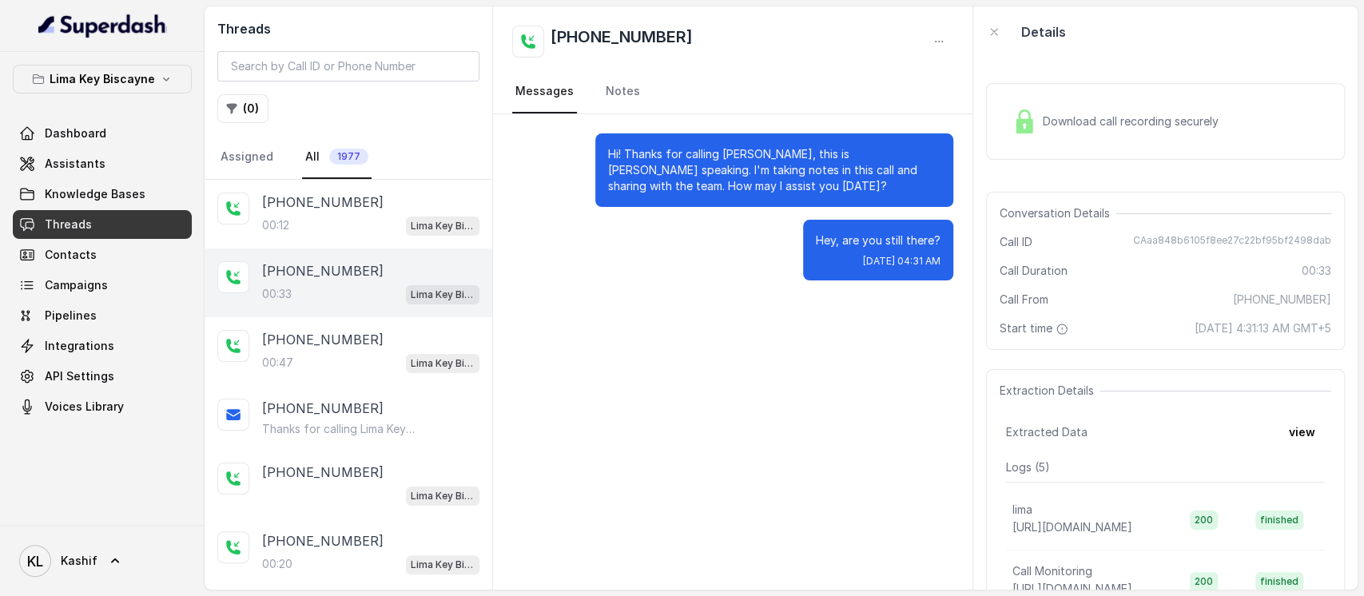
click at [1107, 129] on span "Download call recording securely" at bounding box center [1133, 121] width 182 height 16
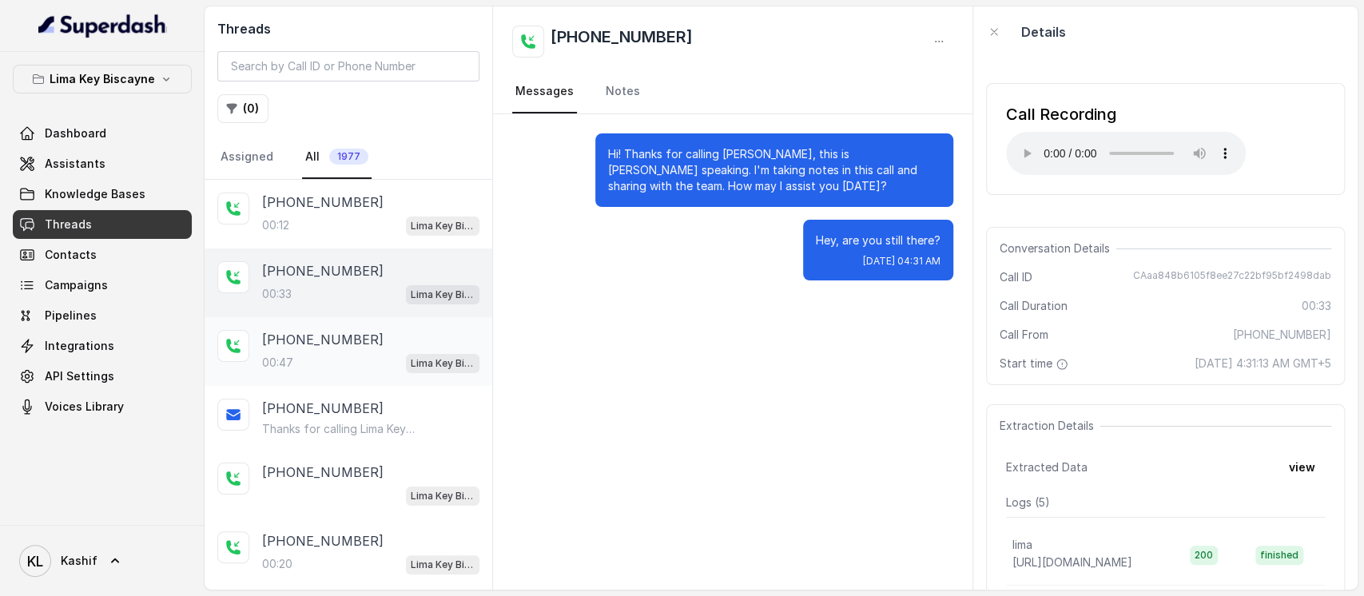
click at [333, 359] on div "00:47 Lima Key Biscayne / EN" at bounding box center [370, 362] width 217 height 21
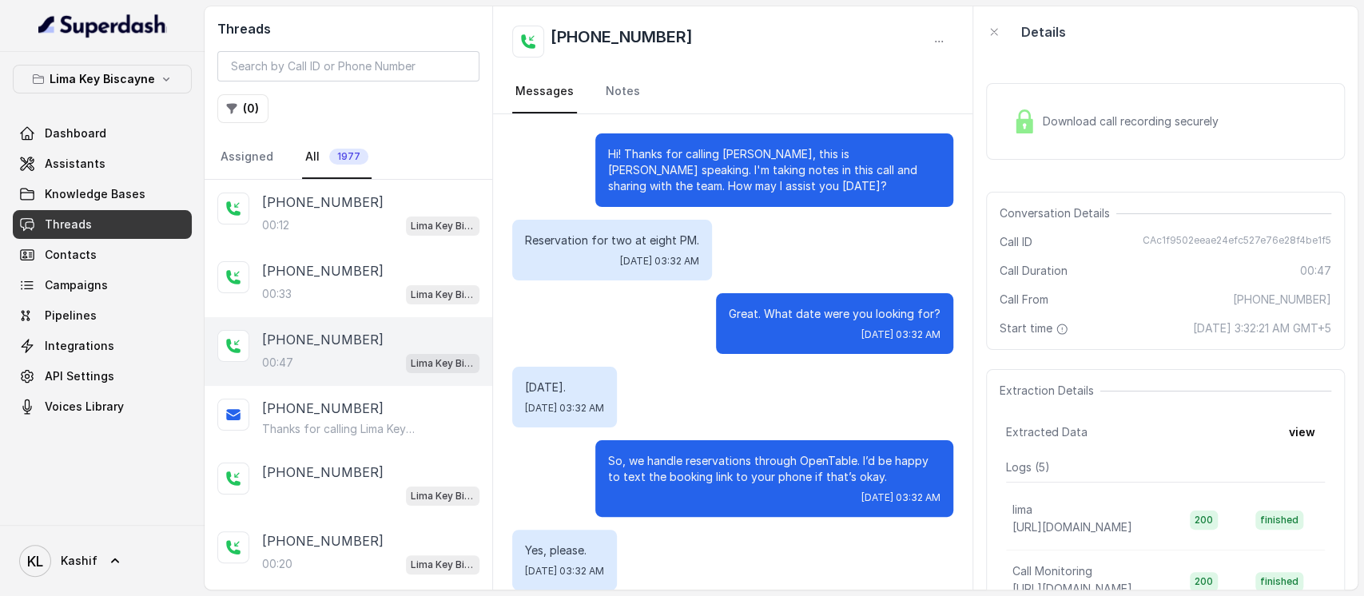
scroll to position [240, 0]
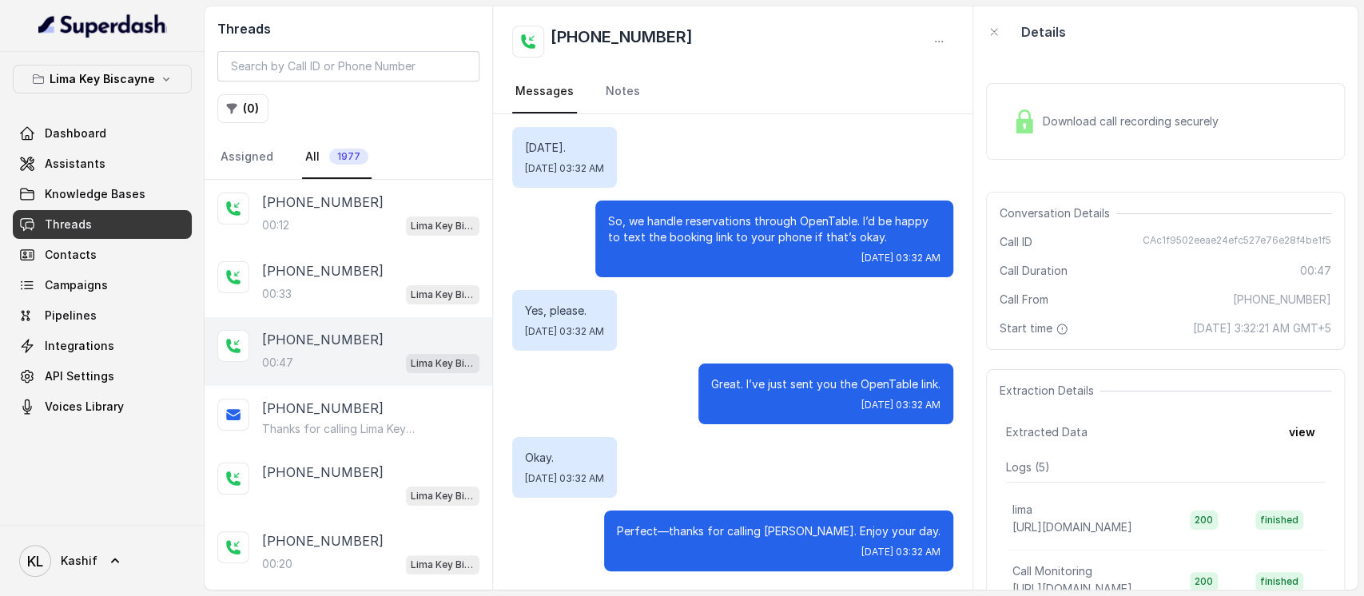
click at [1061, 118] on span "Download call recording securely" at bounding box center [1133, 121] width 182 height 16
